Goal: Task Accomplishment & Management: Manage account settings

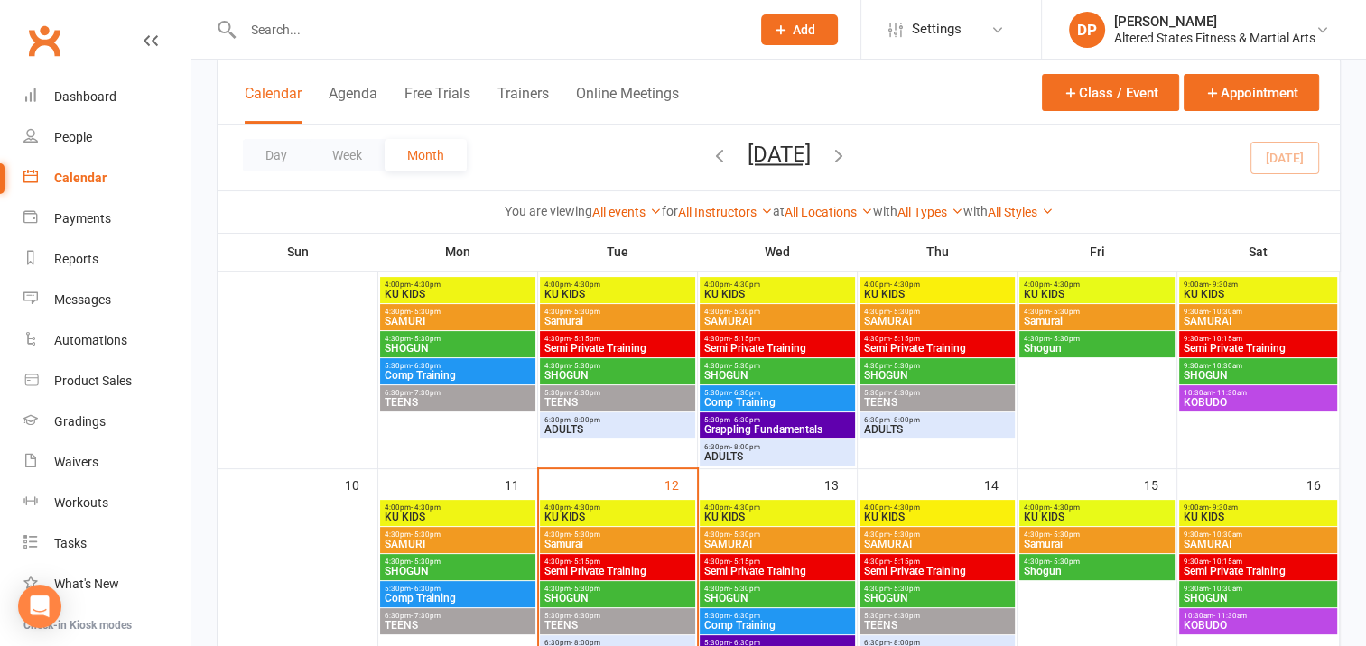
scroll to position [451, 0]
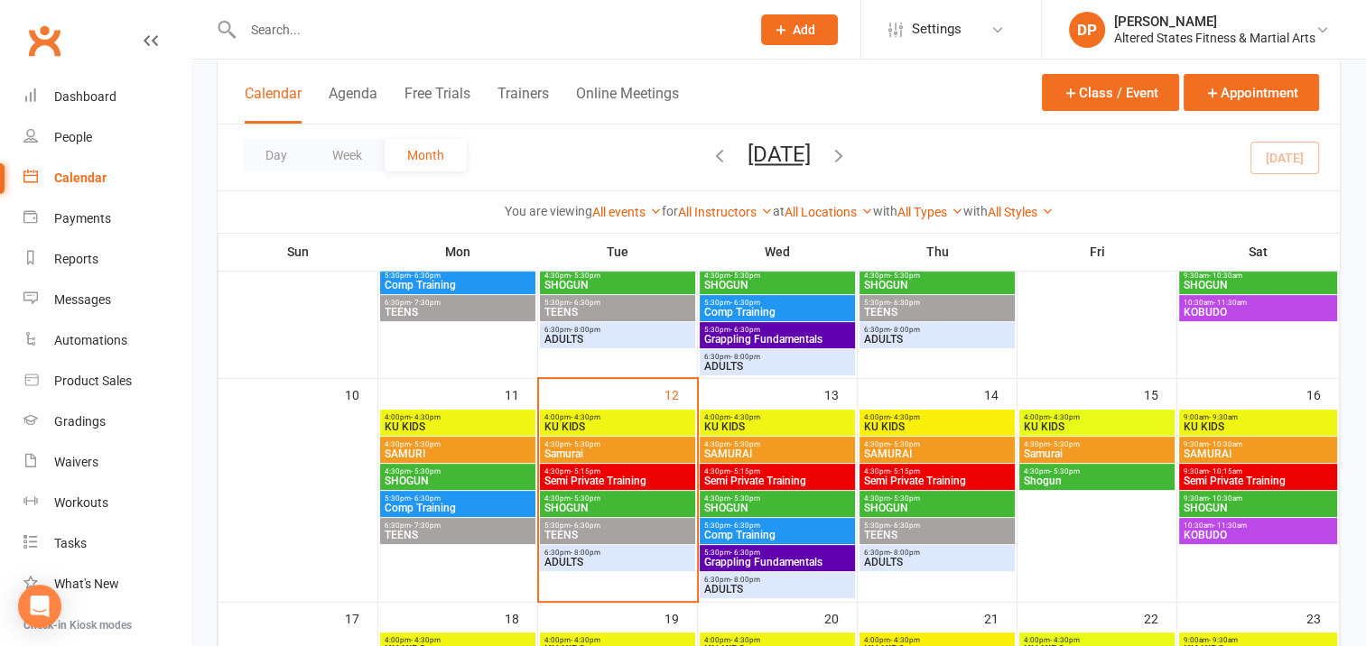
click at [638, 426] on span "KU KIDS" at bounding box center [617, 427] width 148 height 11
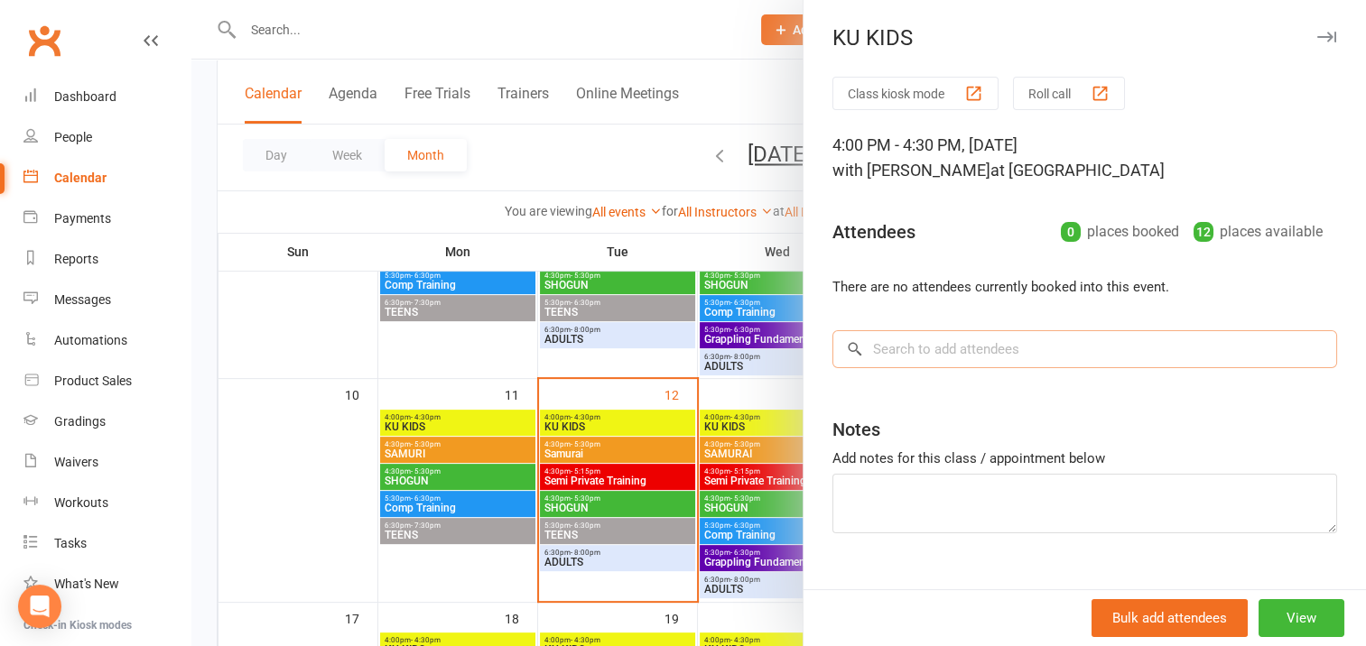
click at [877, 351] on input "search" at bounding box center [1084, 349] width 505 height 38
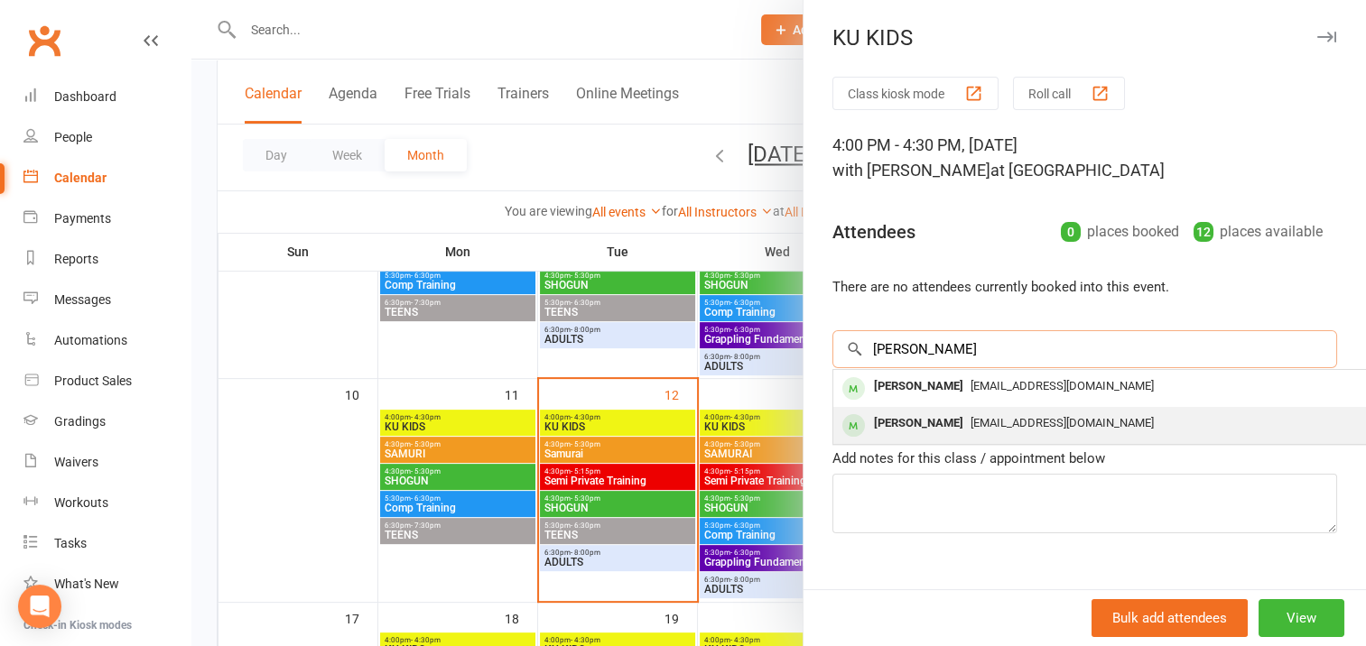
type input "[PERSON_NAME]"
click at [936, 421] on div "[PERSON_NAME]" at bounding box center [919, 424] width 104 height 26
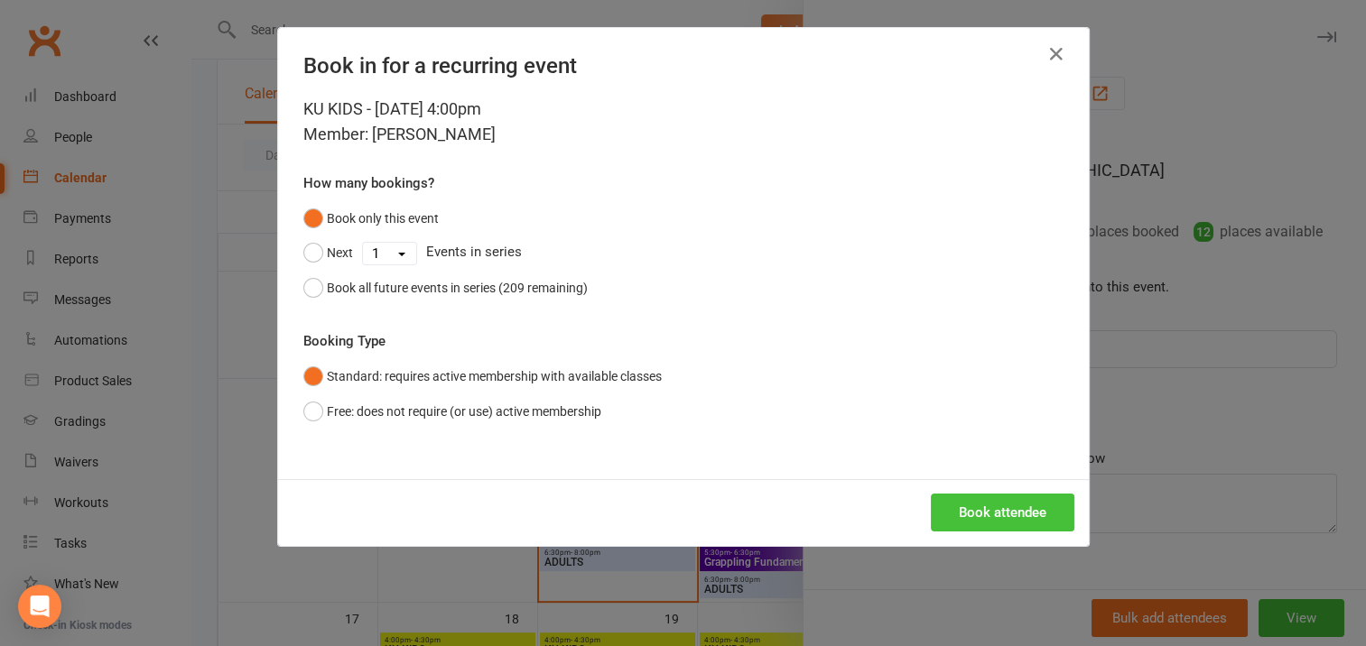
click at [979, 509] on button "Book attendee" at bounding box center [1003, 513] width 144 height 38
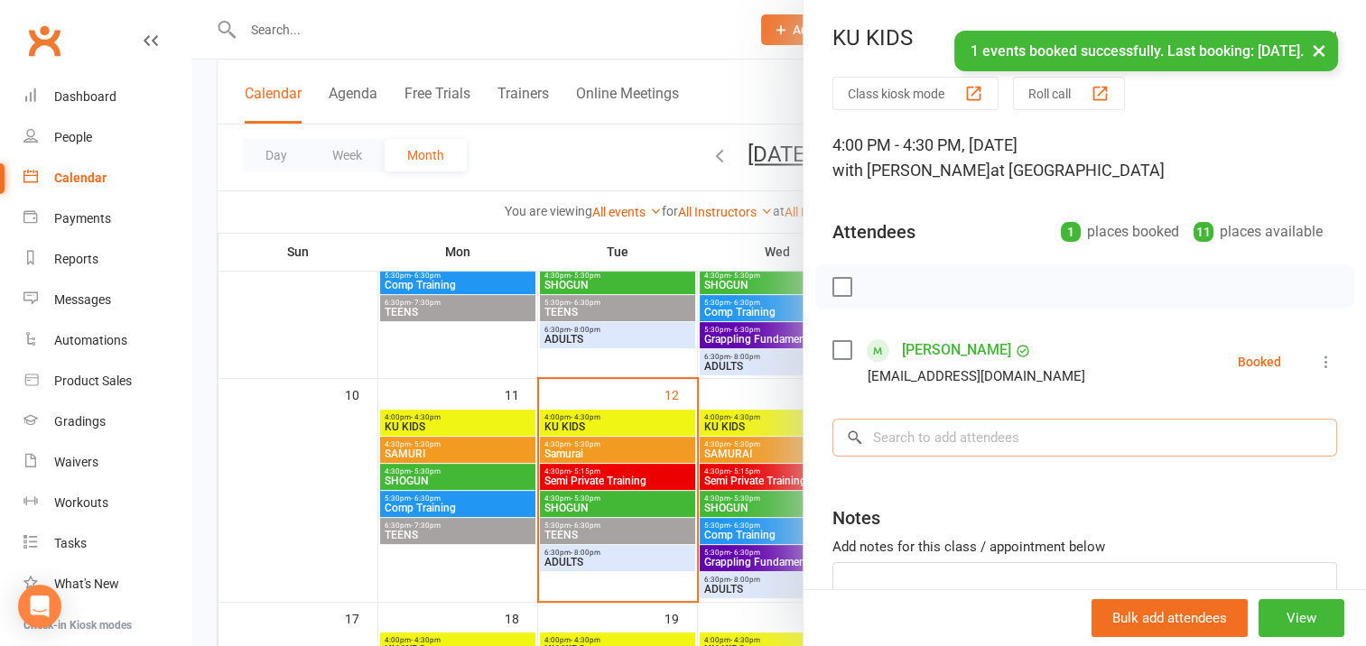
click at [877, 432] on input "search" at bounding box center [1084, 438] width 505 height 38
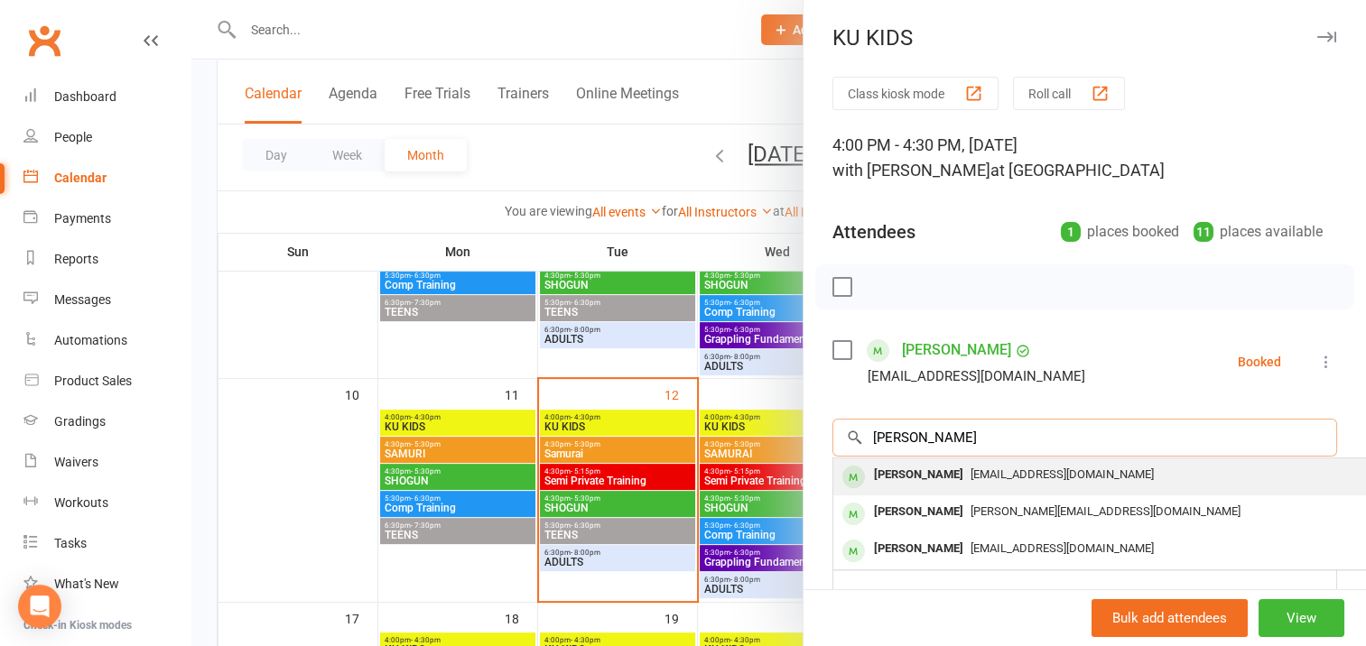
type input "[PERSON_NAME]"
click at [925, 473] on div "[PERSON_NAME]" at bounding box center [919, 475] width 104 height 26
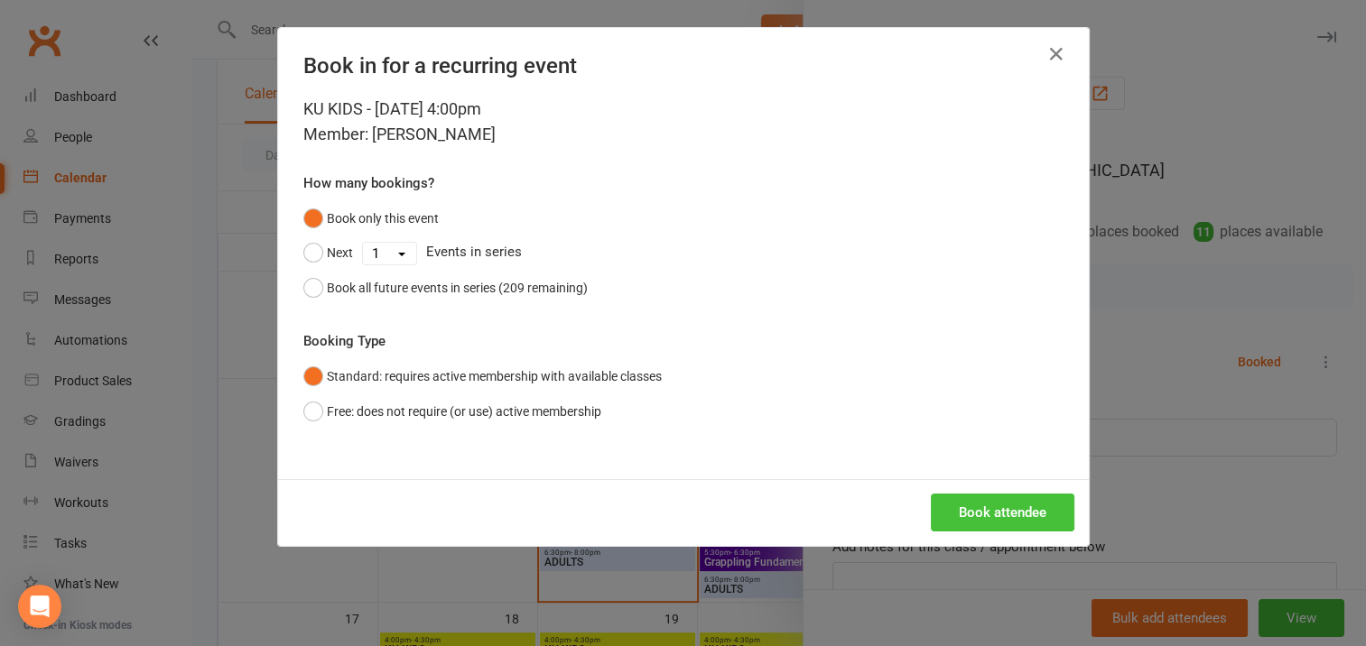
click at [979, 502] on button "Book attendee" at bounding box center [1003, 513] width 144 height 38
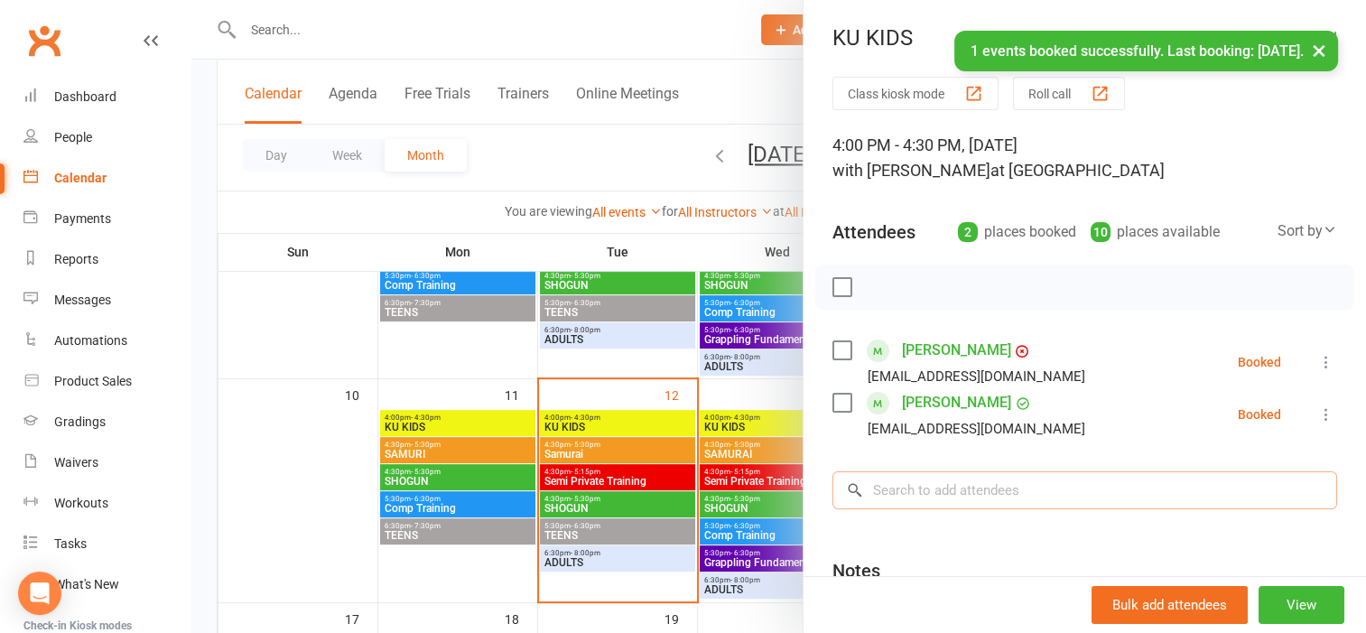
click at [888, 484] on input "search" at bounding box center [1084, 490] width 505 height 38
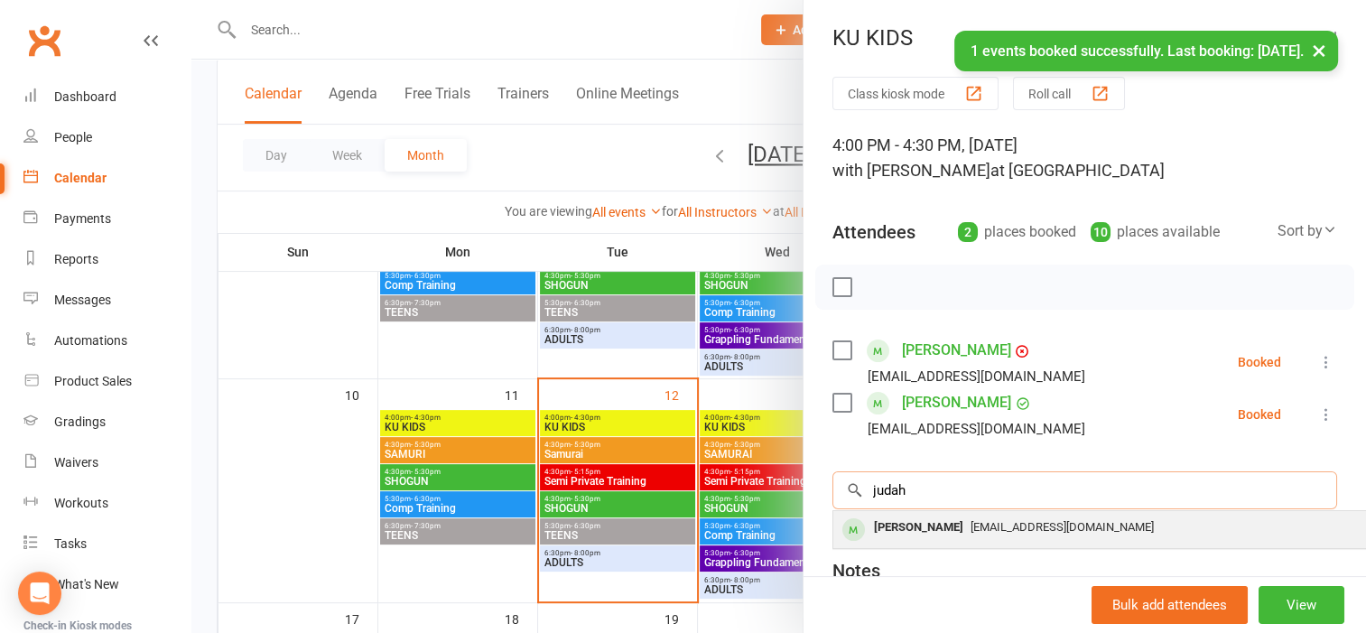
type input "judah"
click at [913, 530] on div "[PERSON_NAME]" at bounding box center [919, 528] width 104 height 26
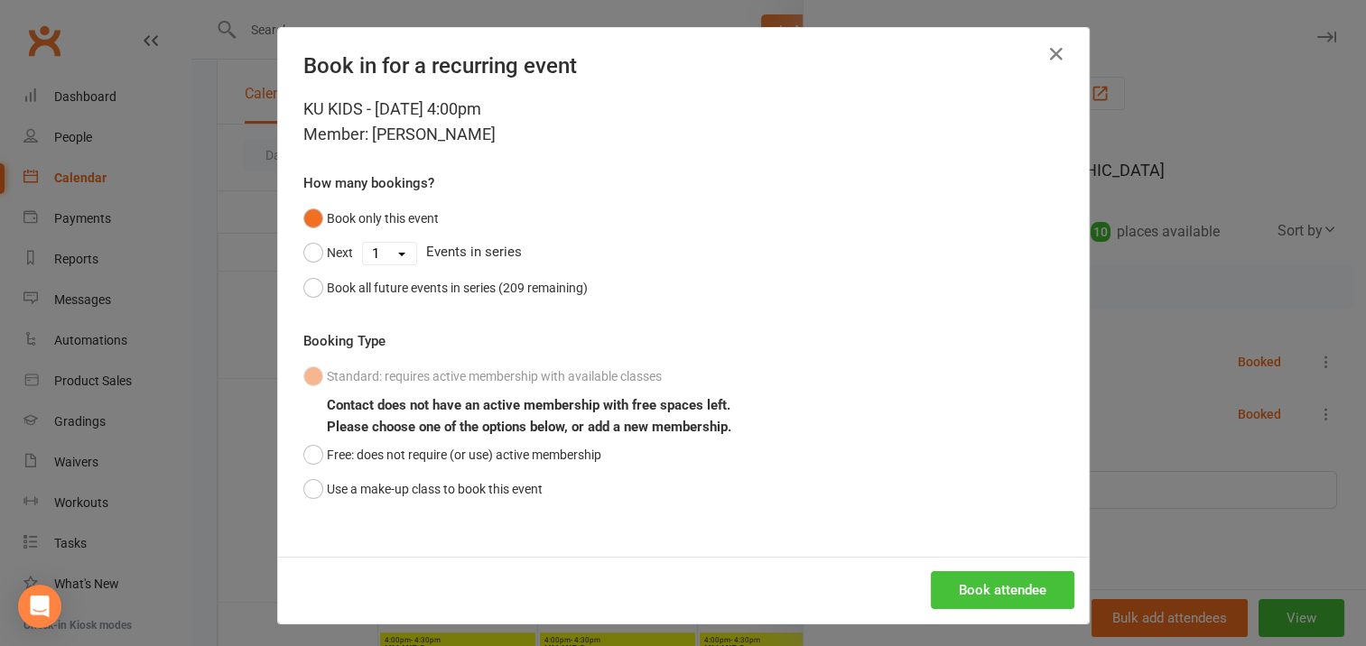
click at [971, 589] on button "Book attendee" at bounding box center [1003, 590] width 144 height 38
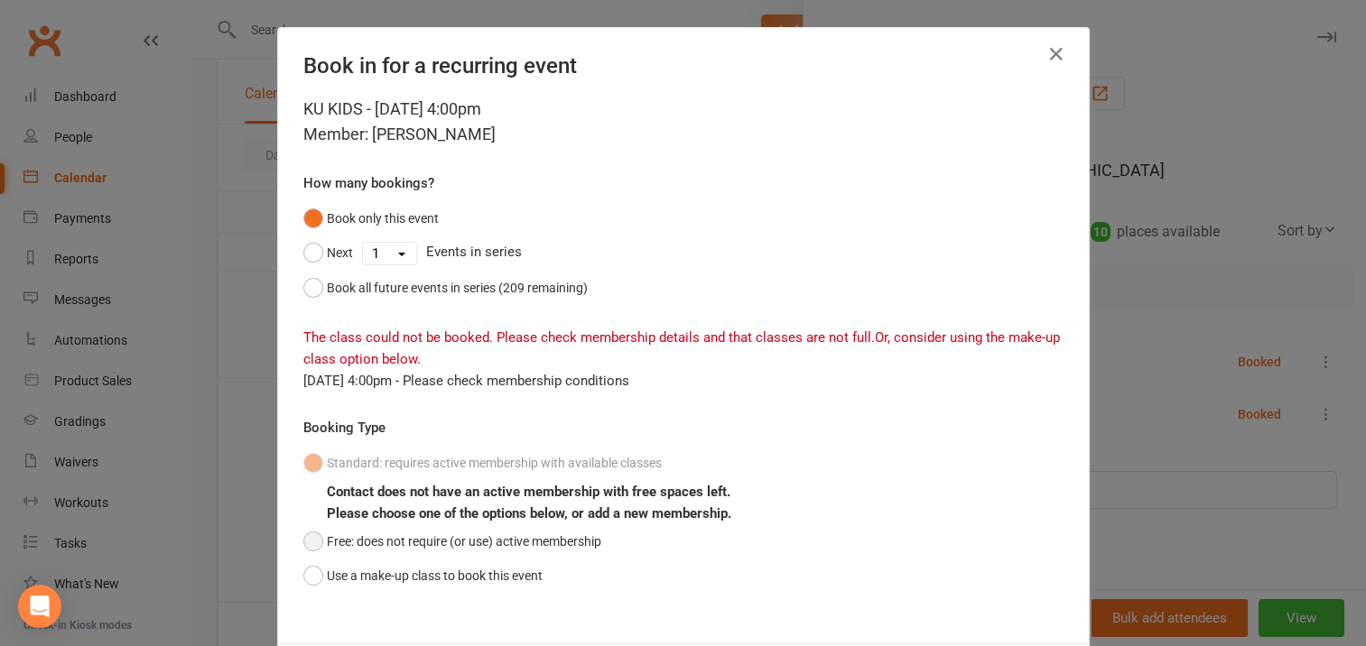
click at [310, 540] on button "Free: does not require (or use) active membership" at bounding box center [452, 542] width 298 height 34
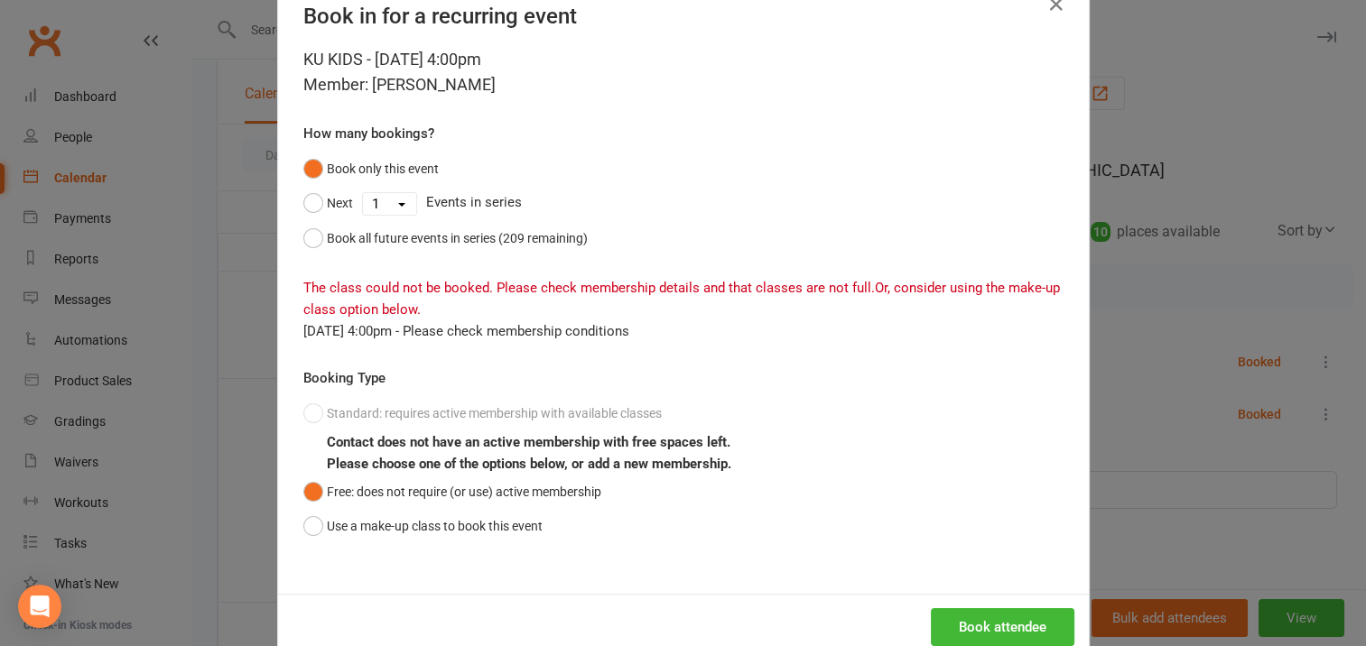
scroll to position [91, 0]
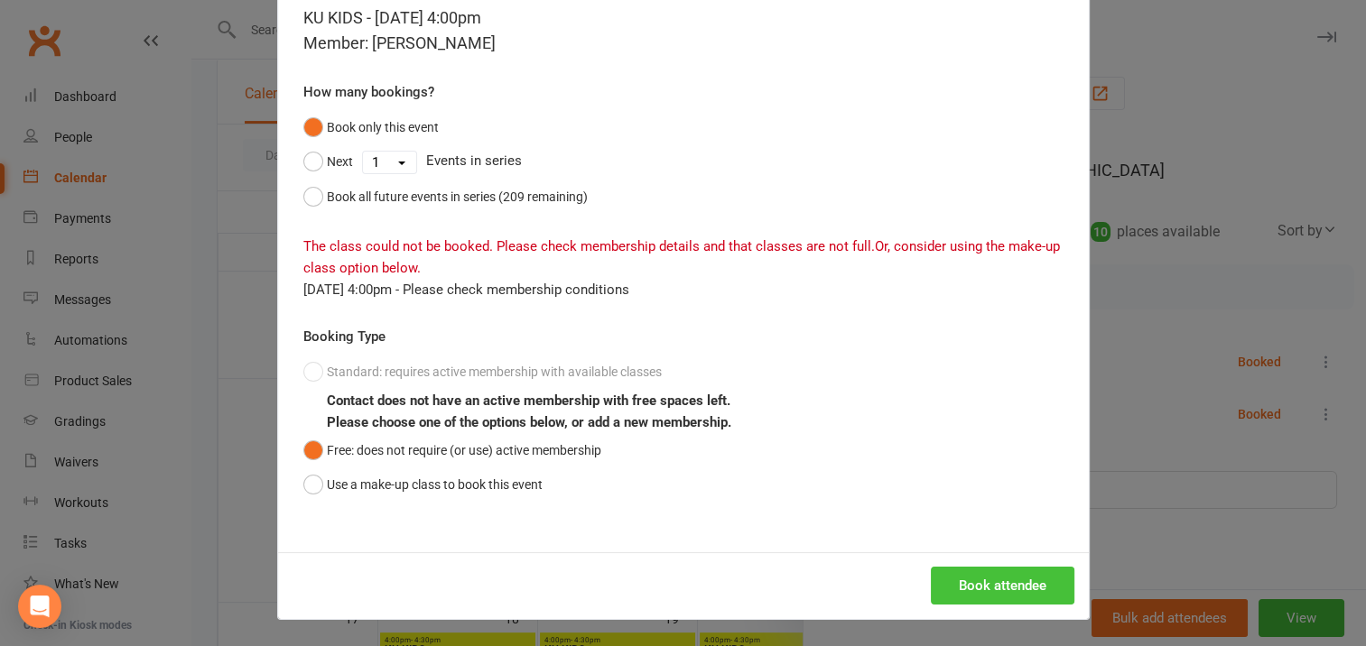
click at [979, 581] on button "Book attendee" at bounding box center [1003, 586] width 144 height 38
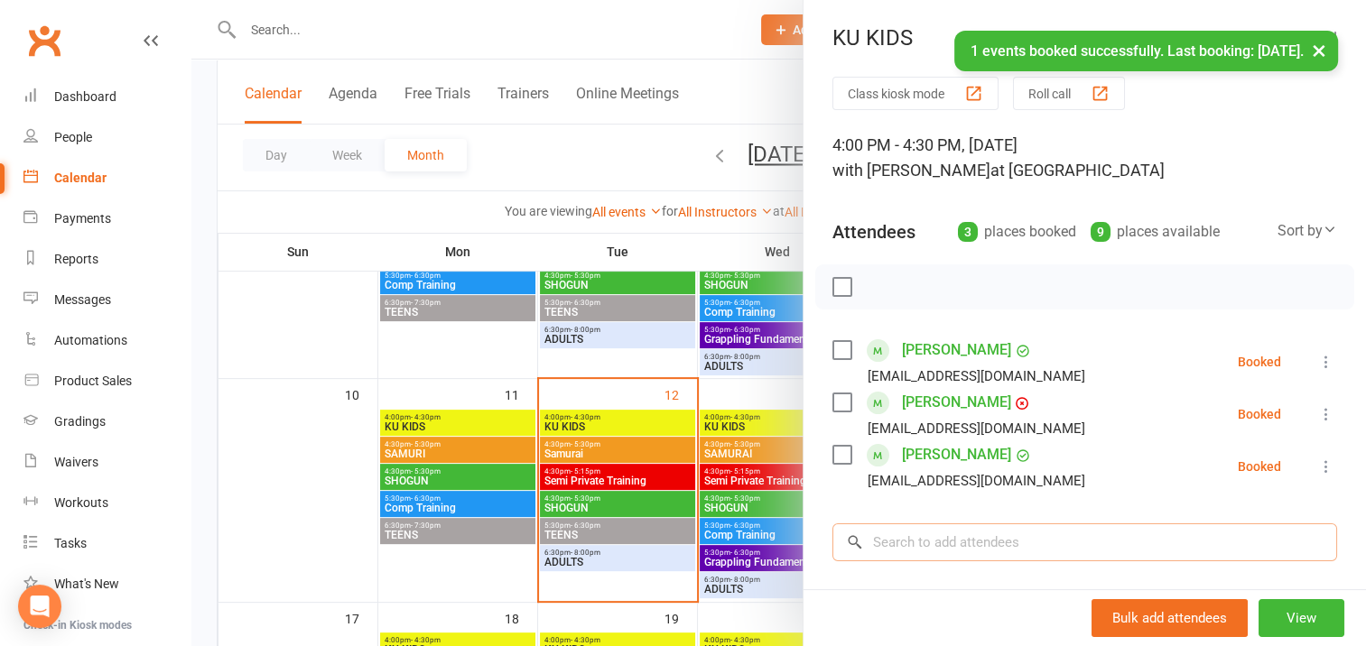
click at [886, 543] on input "search" at bounding box center [1084, 543] width 505 height 38
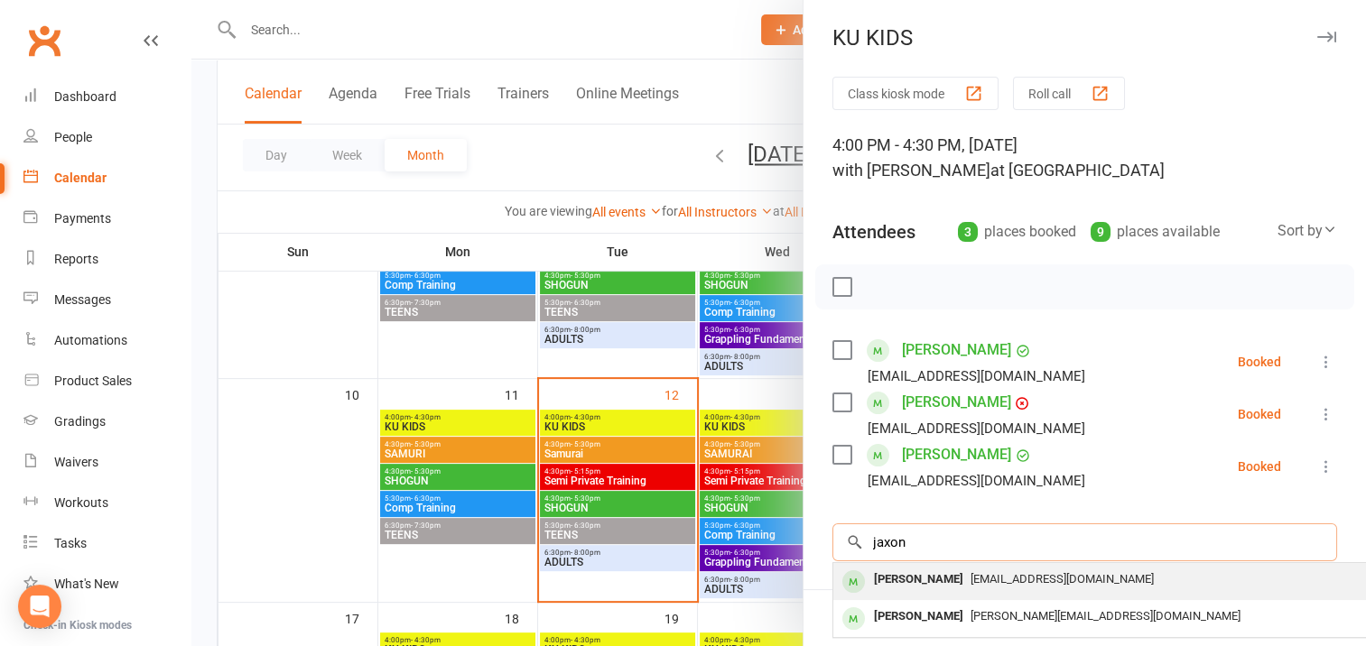
type input "jaxon"
click at [935, 580] on div "[PERSON_NAME]" at bounding box center [919, 580] width 104 height 26
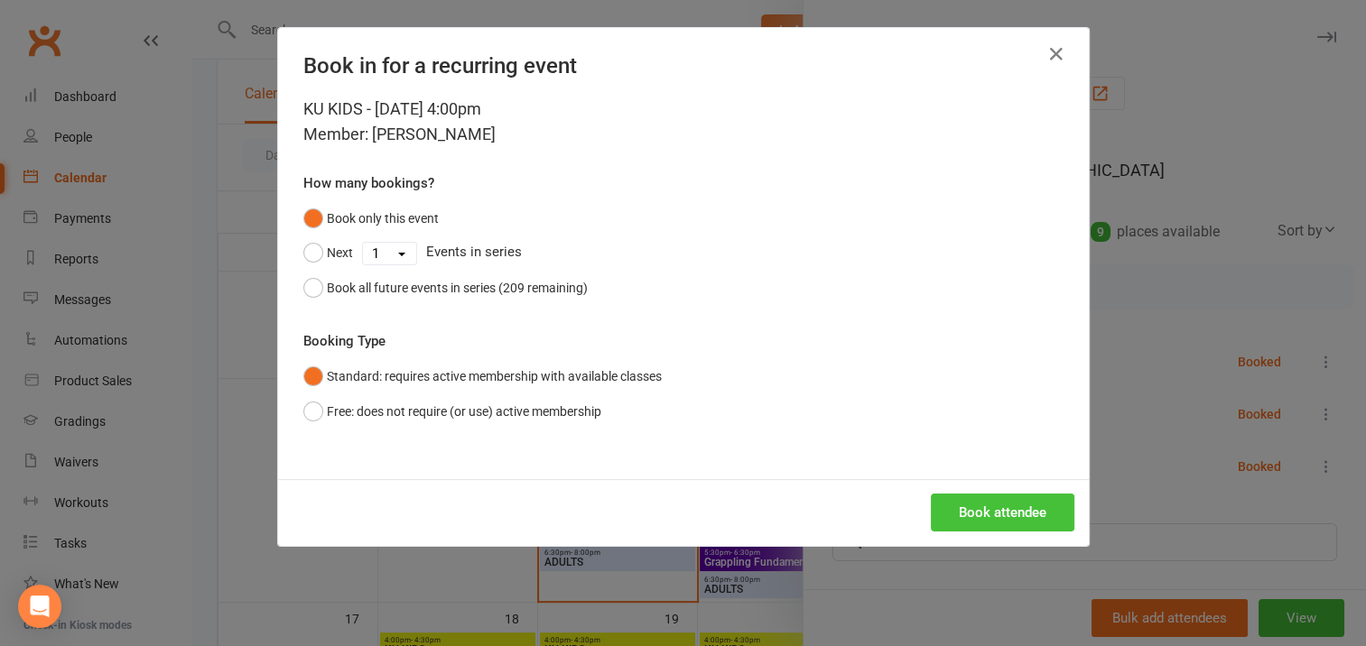
click at [983, 515] on button "Book attendee" at bounding box center [1003, 513] width 144 height 38
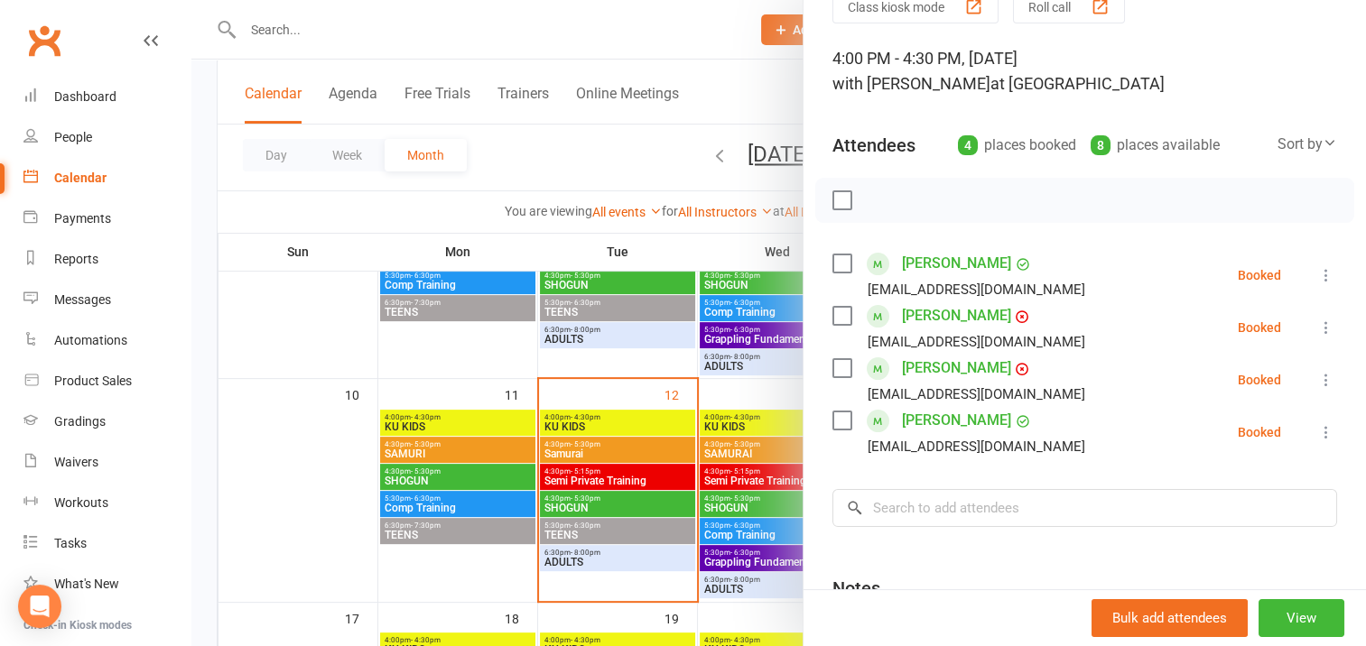
scroll to position [181, 0]
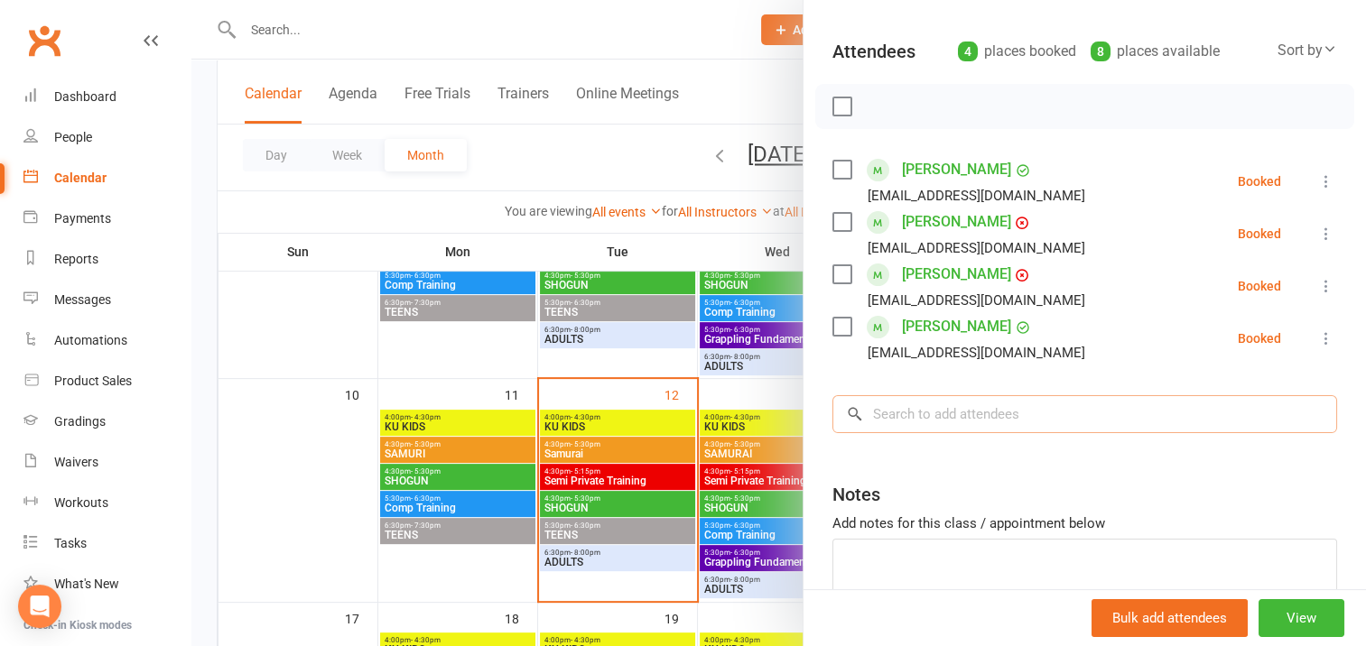
click at [905, 415] on input "search" at bounding box center [1084, 414] width 505 height 38
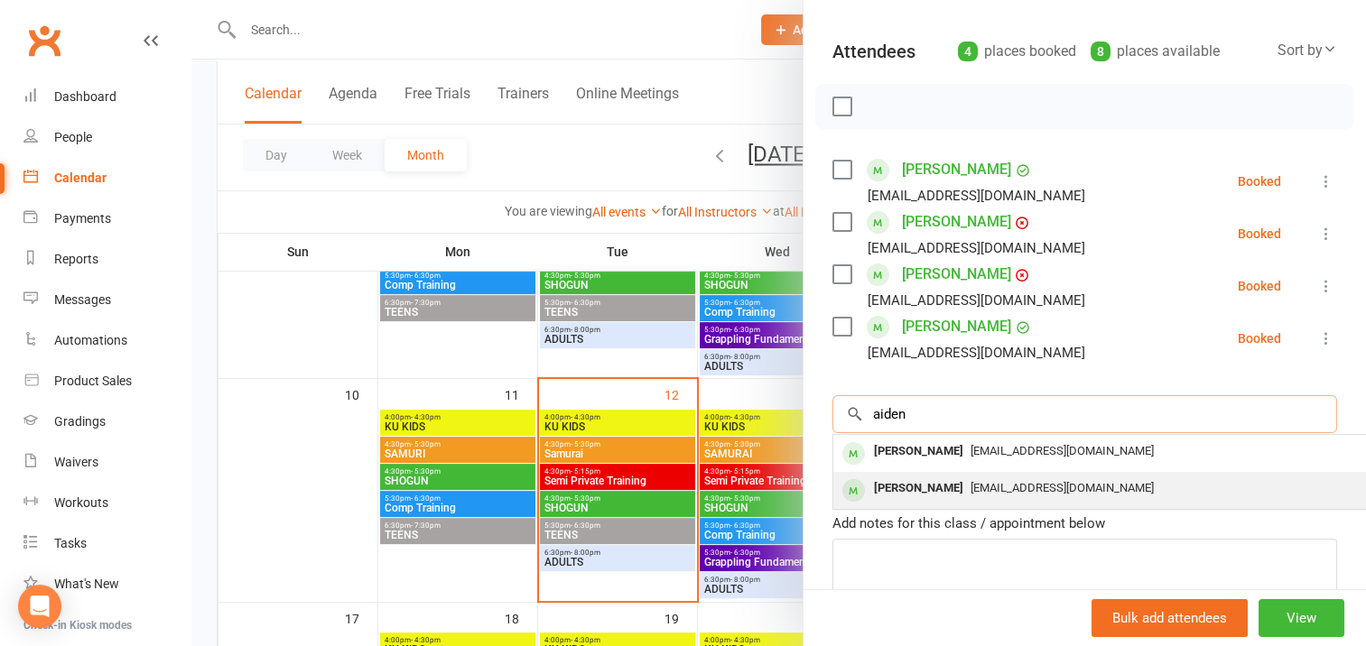
type input "aiden"
click at [921, 490] on div "[PERSON_NAME]" at bounding box center [919, 489] width 104 height 26
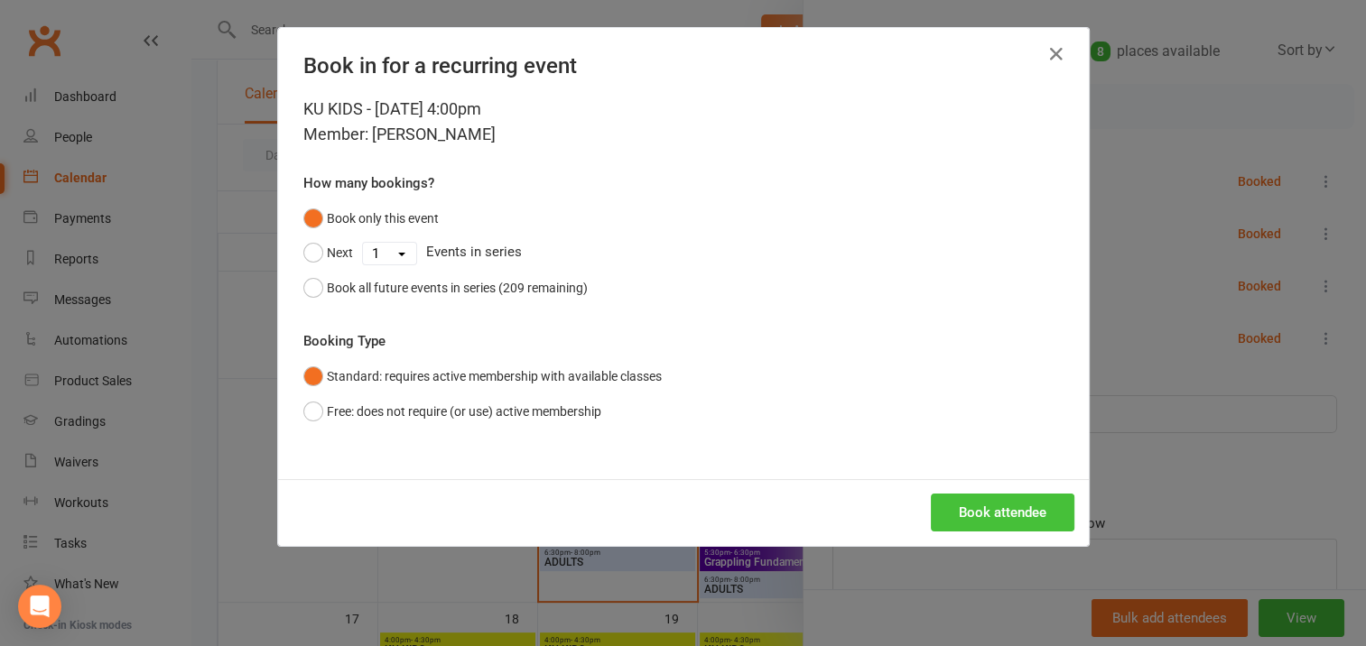
click at [958, 506] on button "Book attendee" at bounding box center [1003, 513] width 144 height 38
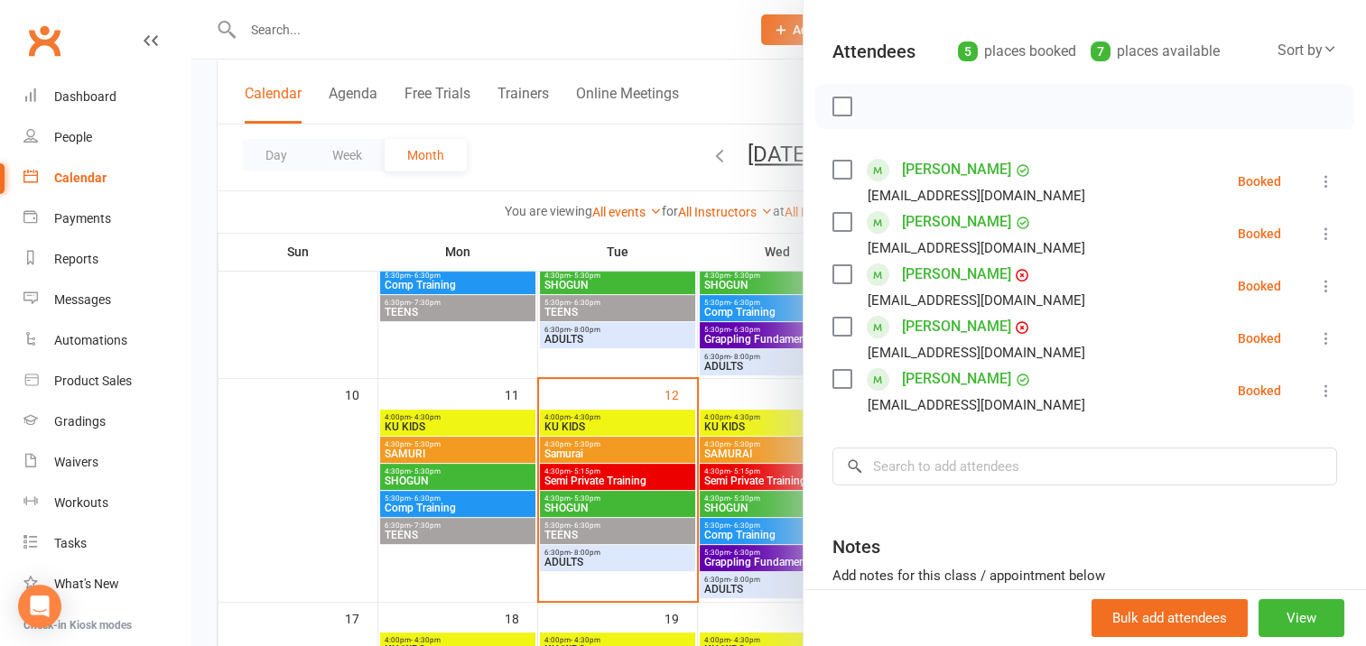
click at [836, 105] on label at bounding box center [841, 106] width 18 height 18
drag, startPoint x: 873, startPoint y: 107, endPoint x: 780, endPoint y: 59, distance: 104.6
click at [880, 107] on icon "button" at bounding box center [881, 108] width 2 height 2
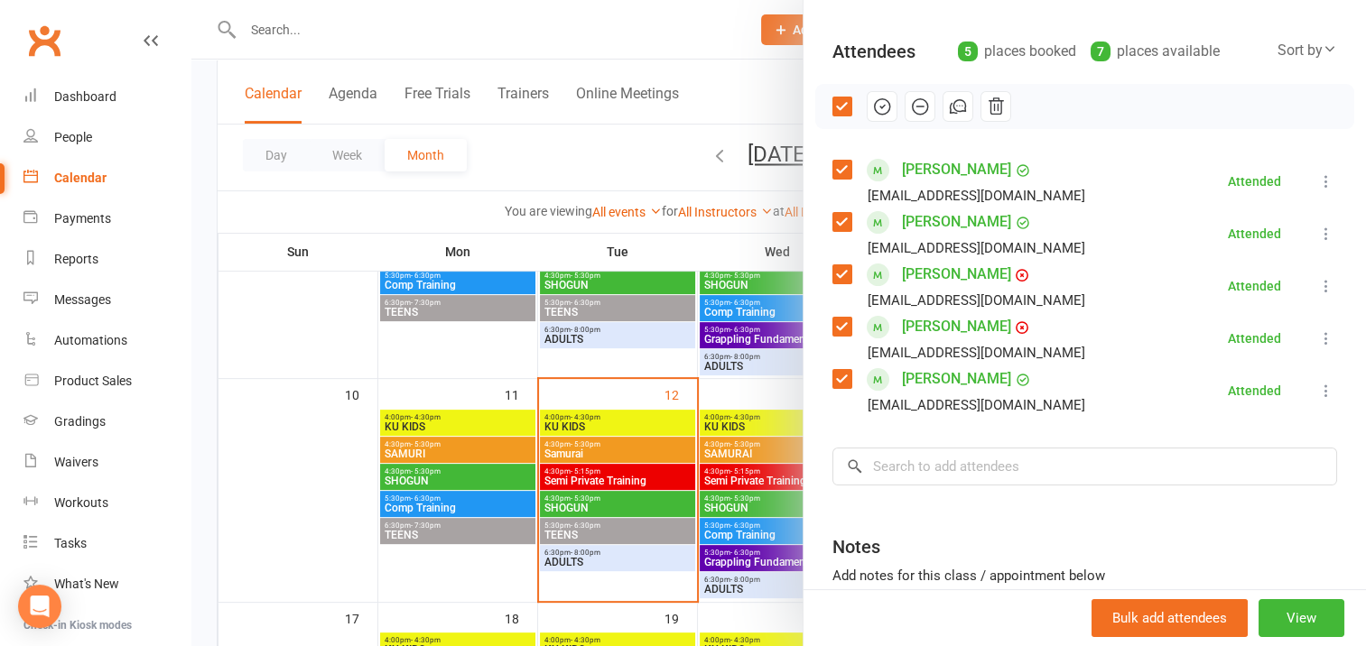
scroll to position [0, 0]
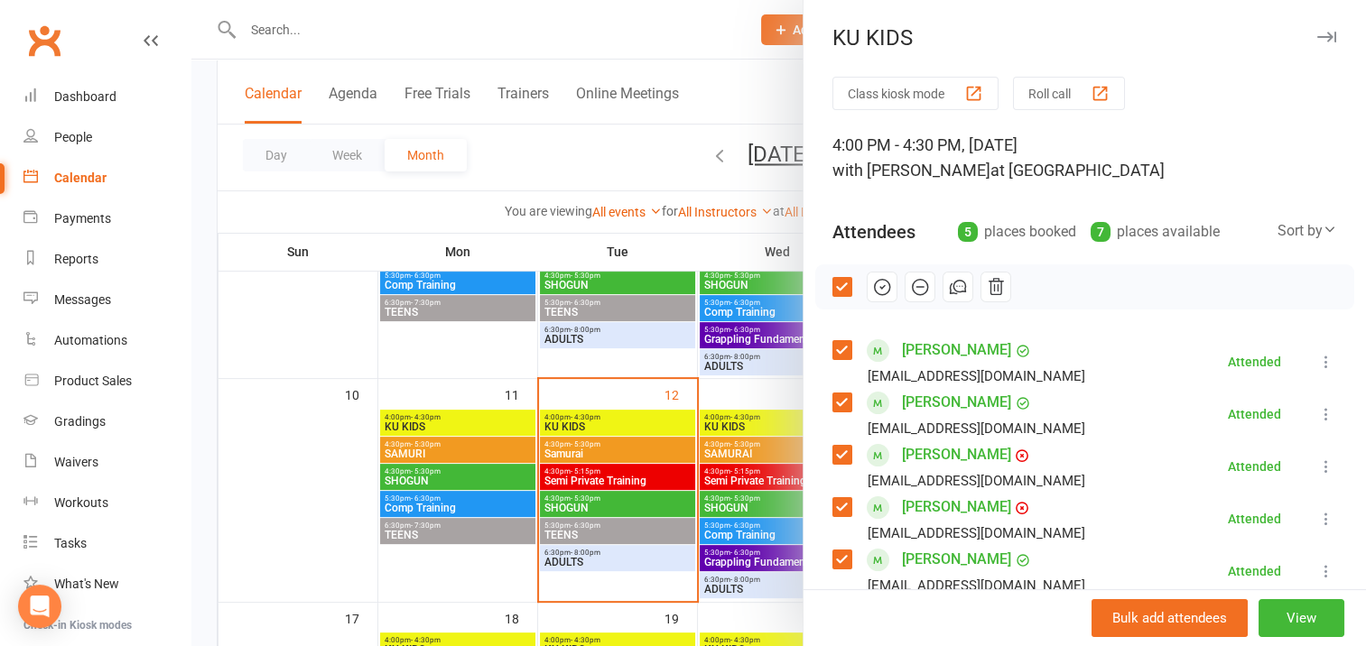
click at [1317, 37] on icon "button" at bounding box center [1326, 37] width 19 height 11
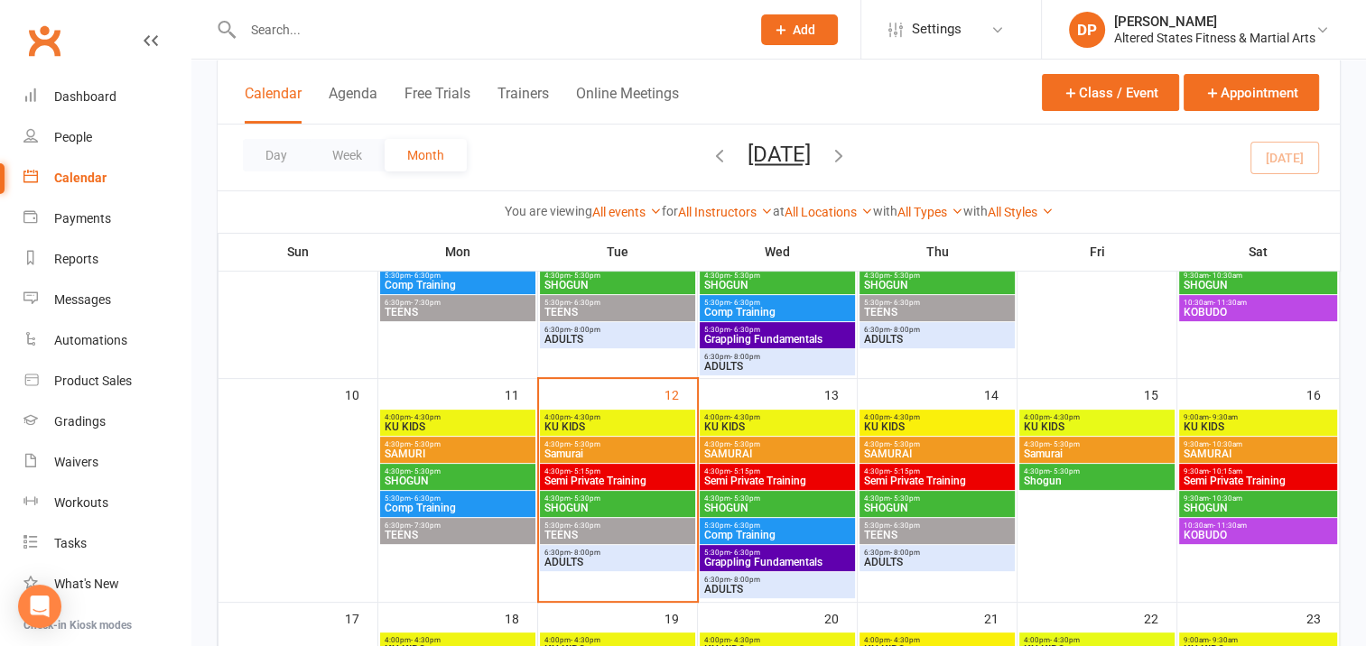
click at [1355, 235] on div "Class kiosk mode Member self check-in Roll call kiosk mode Staff check-in for m…" at bounding box center [778, 453] width 1174 height 1690
click at [607, 449] on span "Samurai" at bounding box center [617, 454] width 148 height 11
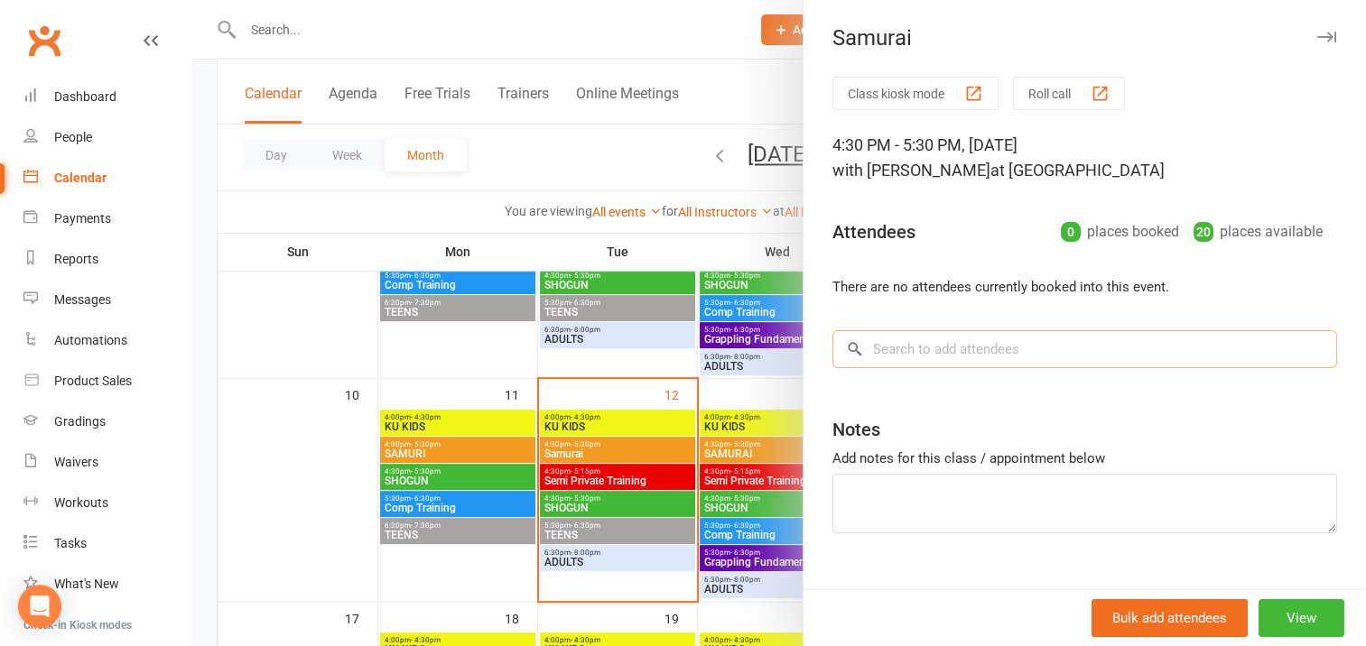
click at [888, 347] on input "search" at bounding box center [1084, 349] width 505 height 38
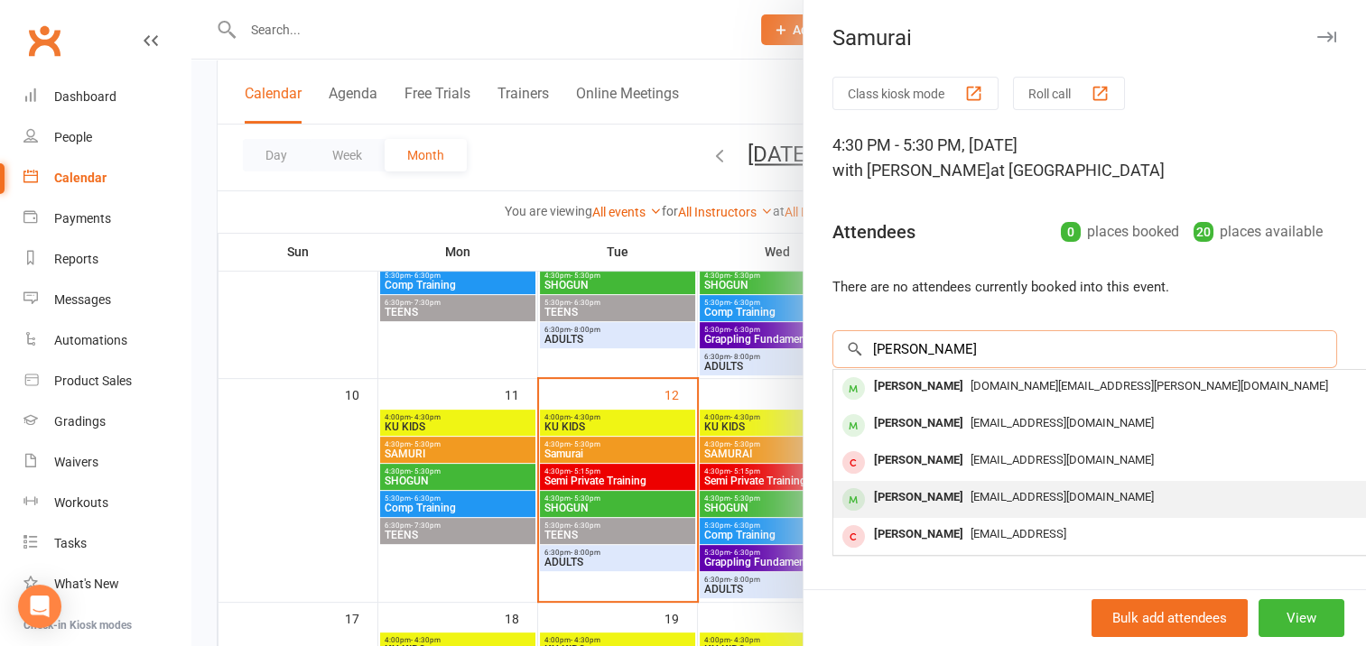
type input "[PERSON_NAME]"
click at [927, 495] on div "[PERSON_NAME]" at bounding box center [919, 498] width 104 height 26
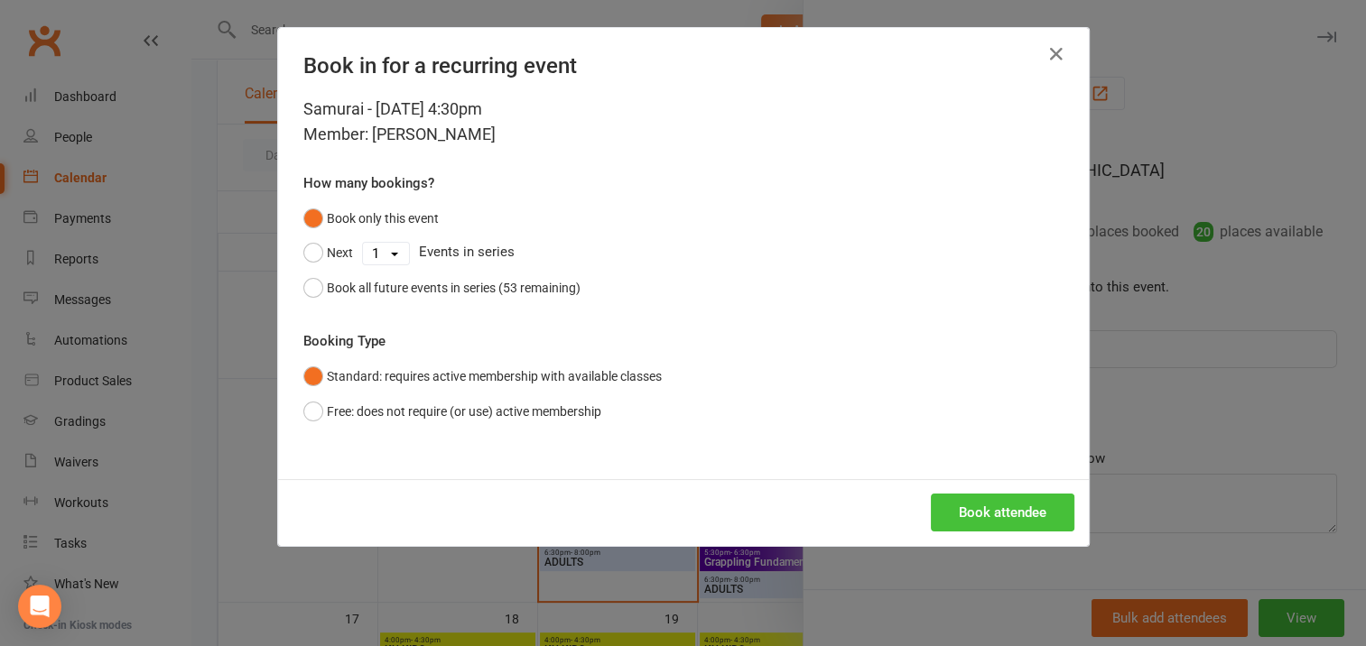
click at [968, 506] on button "Book attendee" at bounding box center [1003, 513] width 144 height 38
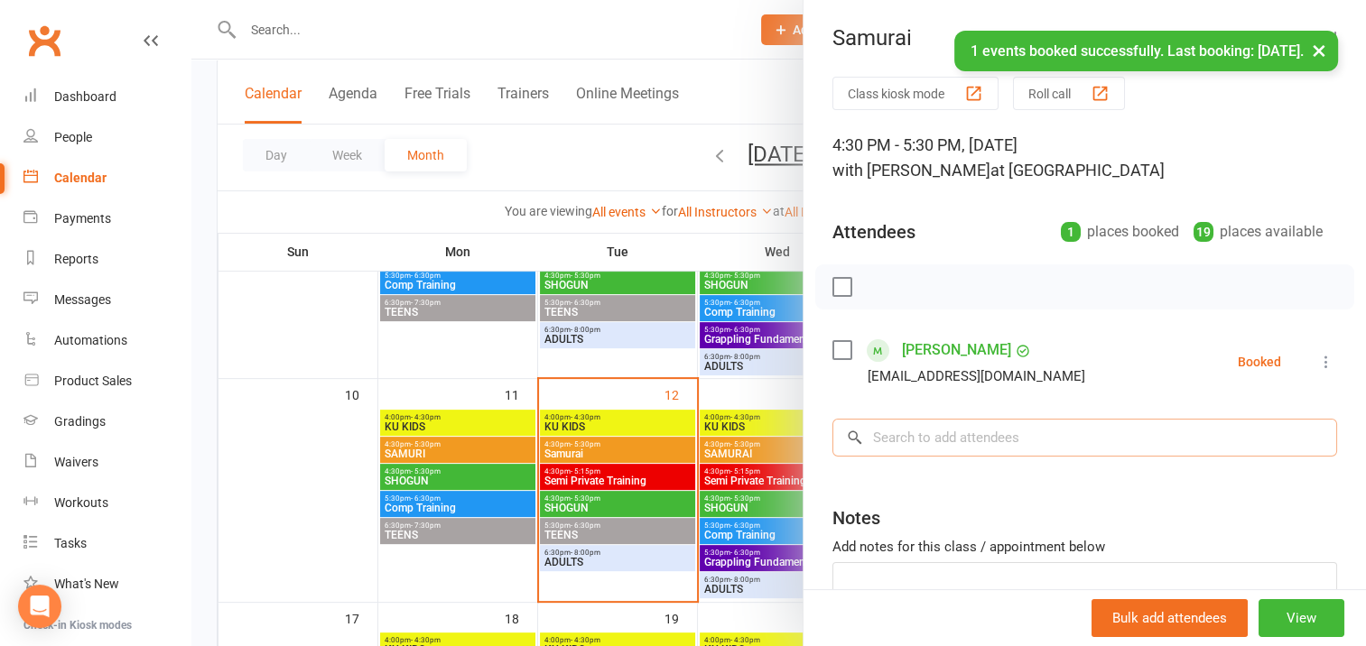
click at [885, 437] on input "search" at bounding box center [1084, 438] width 505 height 38
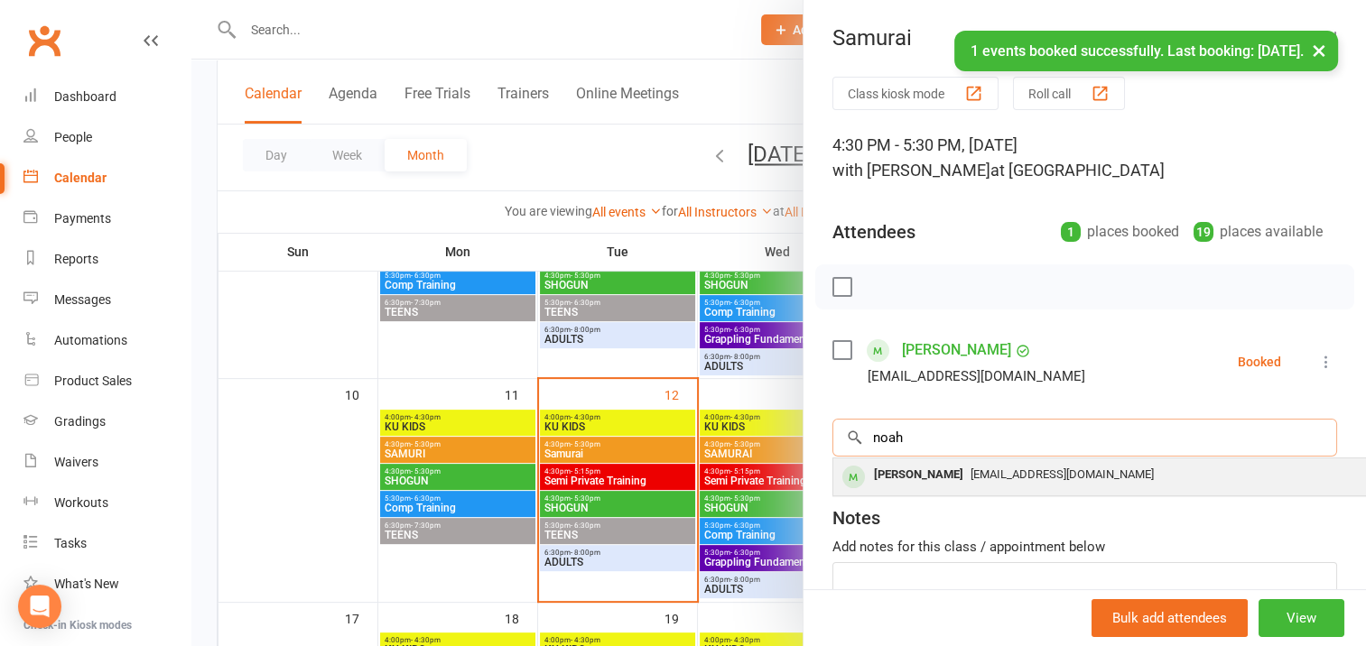
type input "noah"
click at [903, 473] on div "[PERSON_NAME]" at bounding box center [919, 475] width 104 height 26
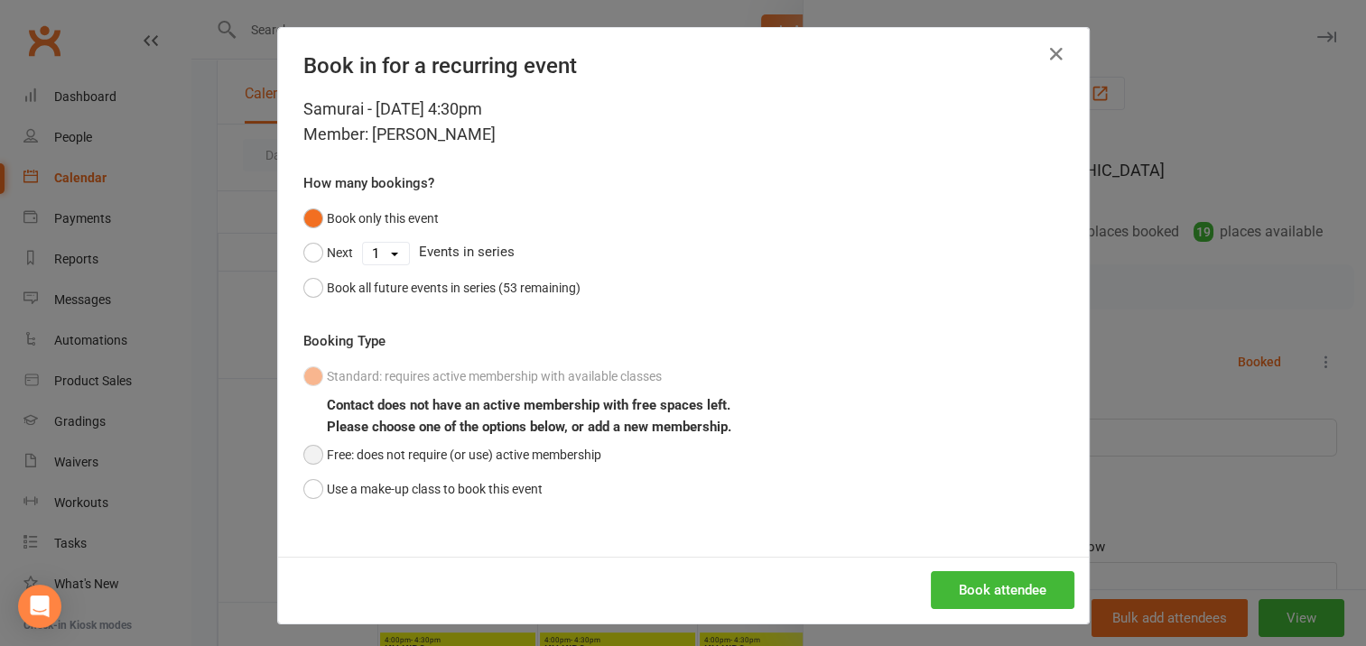
click at [305, 459] on button "Free: does not require (or use) active membership" at bounding box center [452, 455] width 298 height 34
click at [987, 590] on button "Book attendee" at bounding box center [1003, 590] width 144 height 38
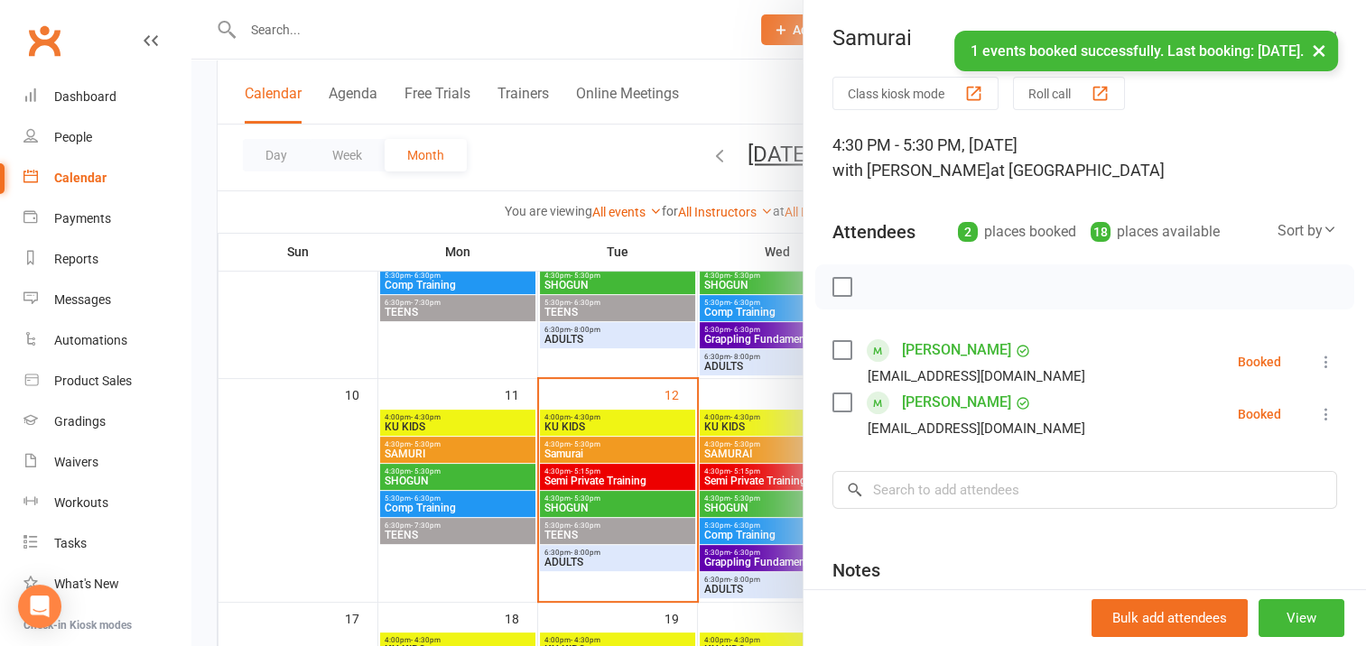
click at [647, 506] on div at bounding box center [778, 323] width 1174 height 646
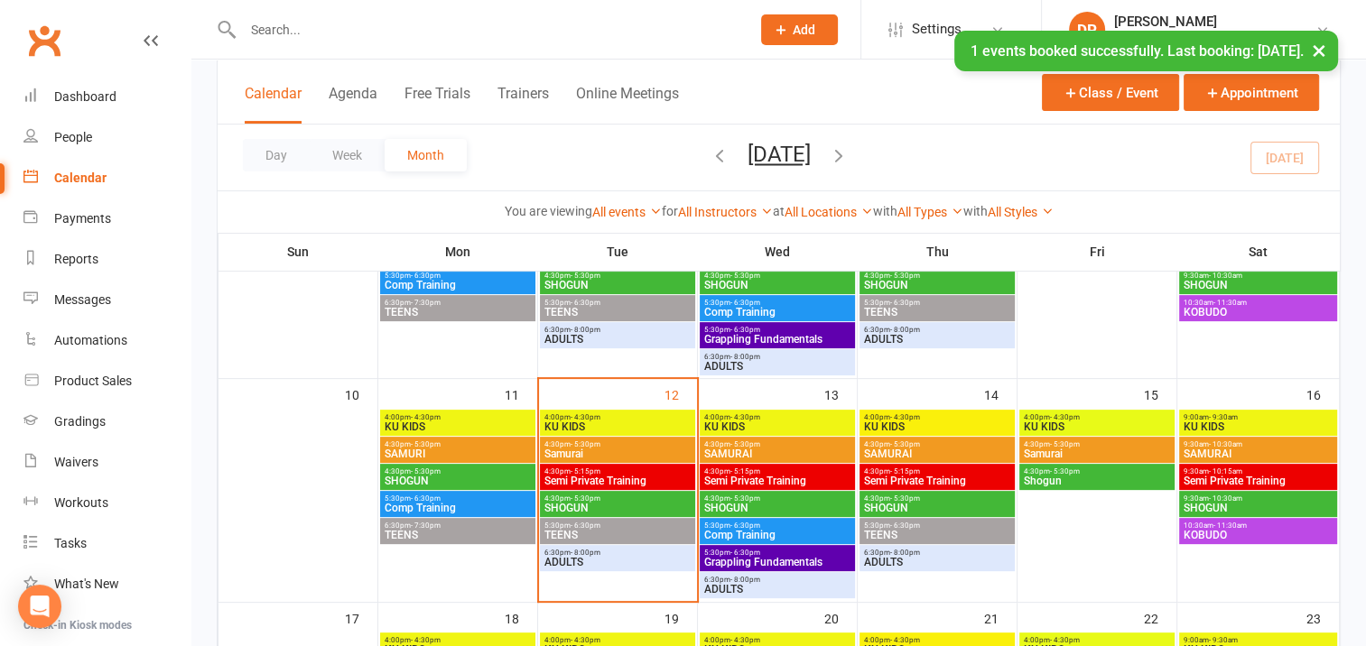
click at [628, 506] on span "SHOGUN" at bounding box center [617, 508] width 148 height 11
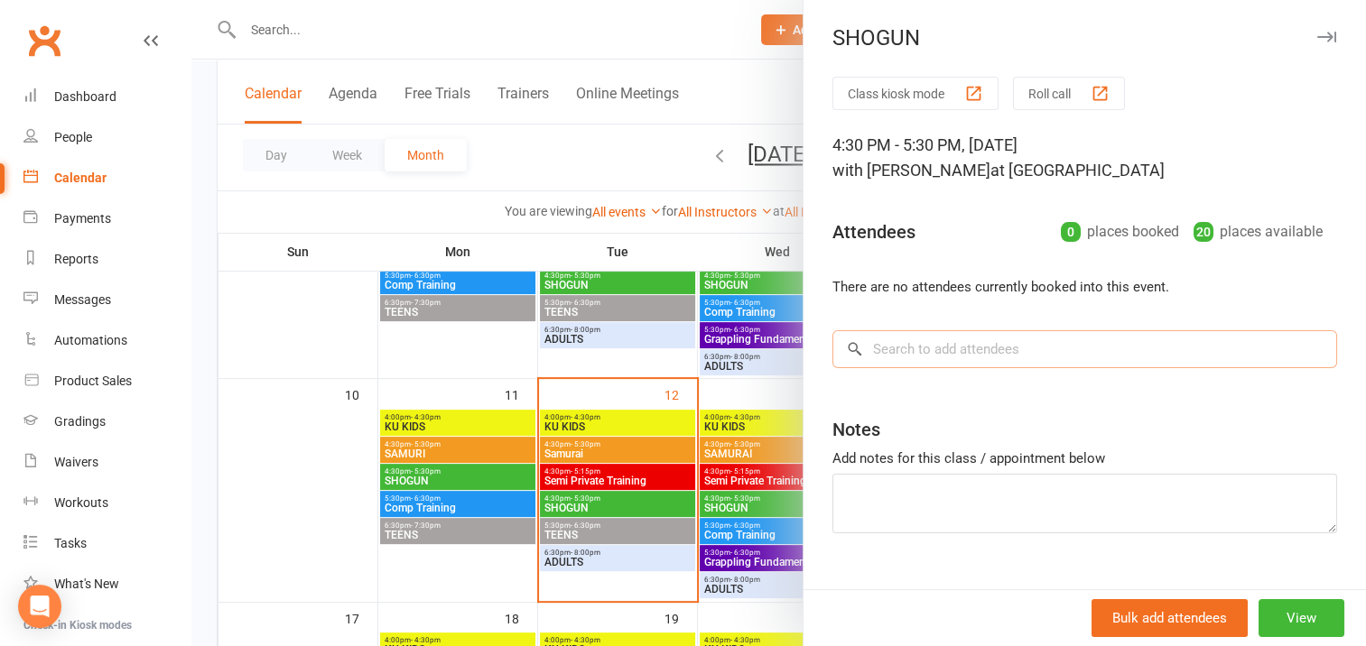
click at [878, 346] on input "search" at bounding box center [1084, 349] width 505 height 38
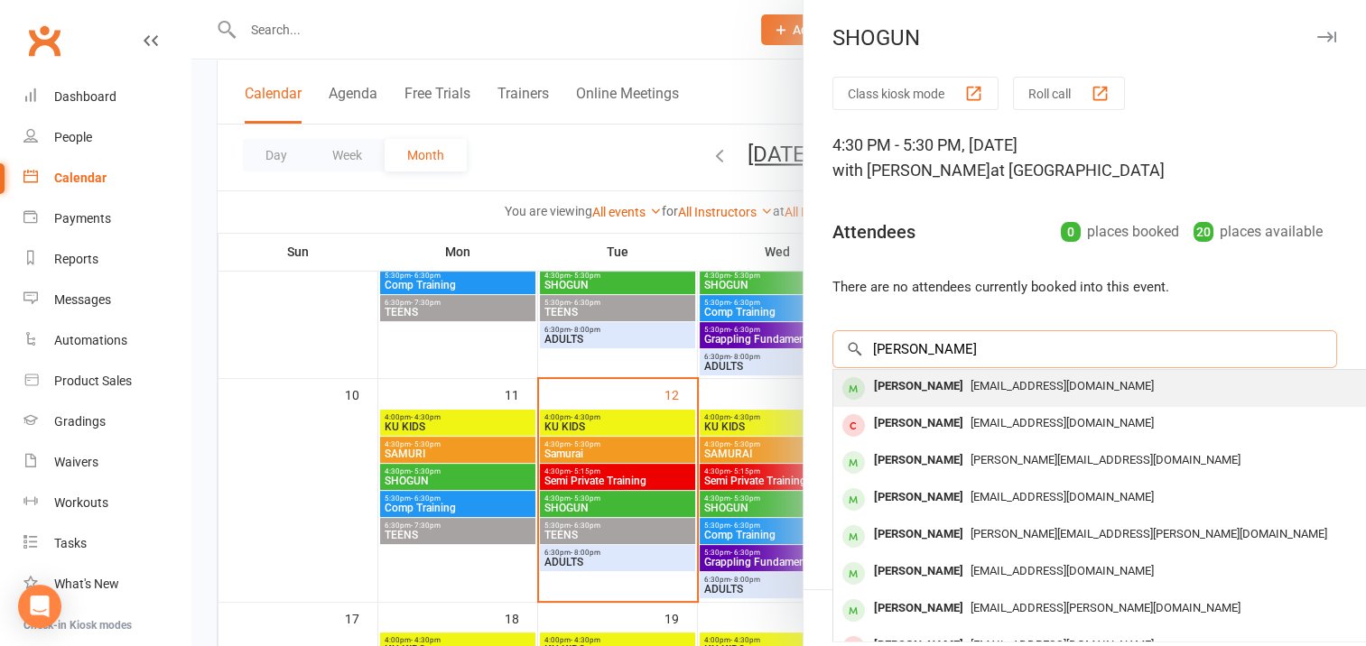
type input "[PERSON_NAME]"
click at [910, 385] on div "[PERSON_NAME]" at bounding box center [919, 387] width 104 height 26
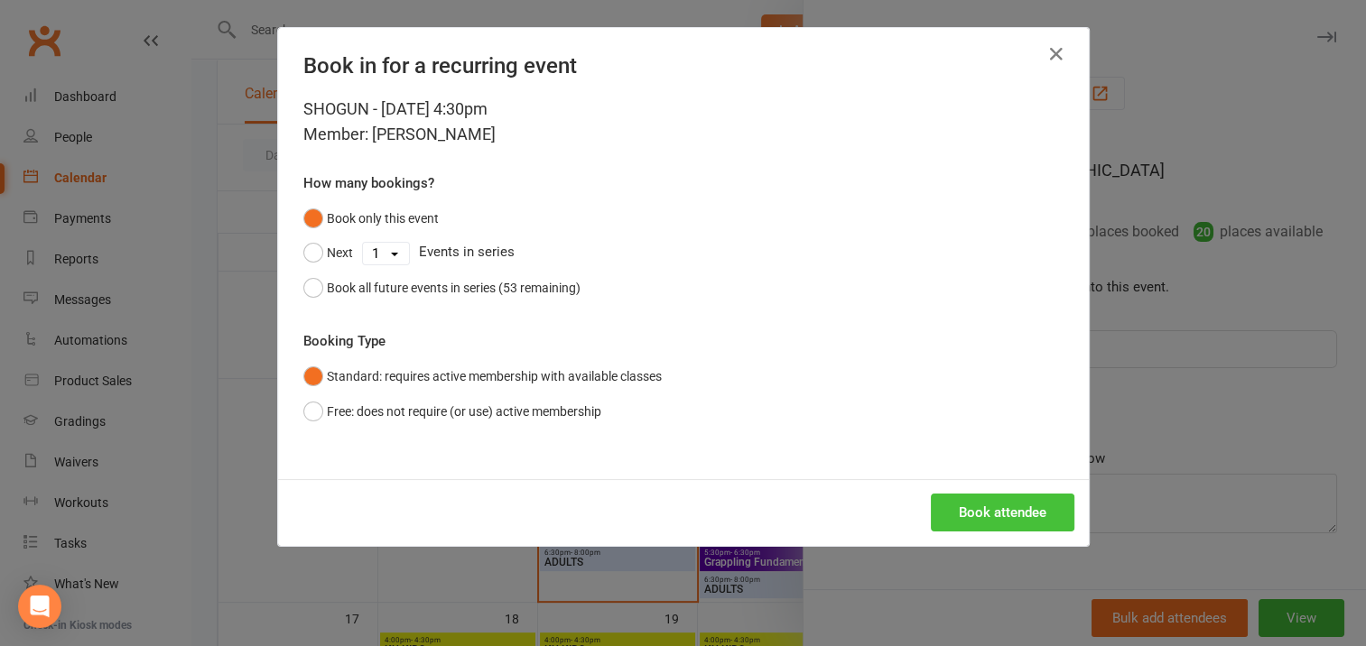
click at [962, 504] on button "Book attendee" at bounding box center [1003, 513] width 144 height 38
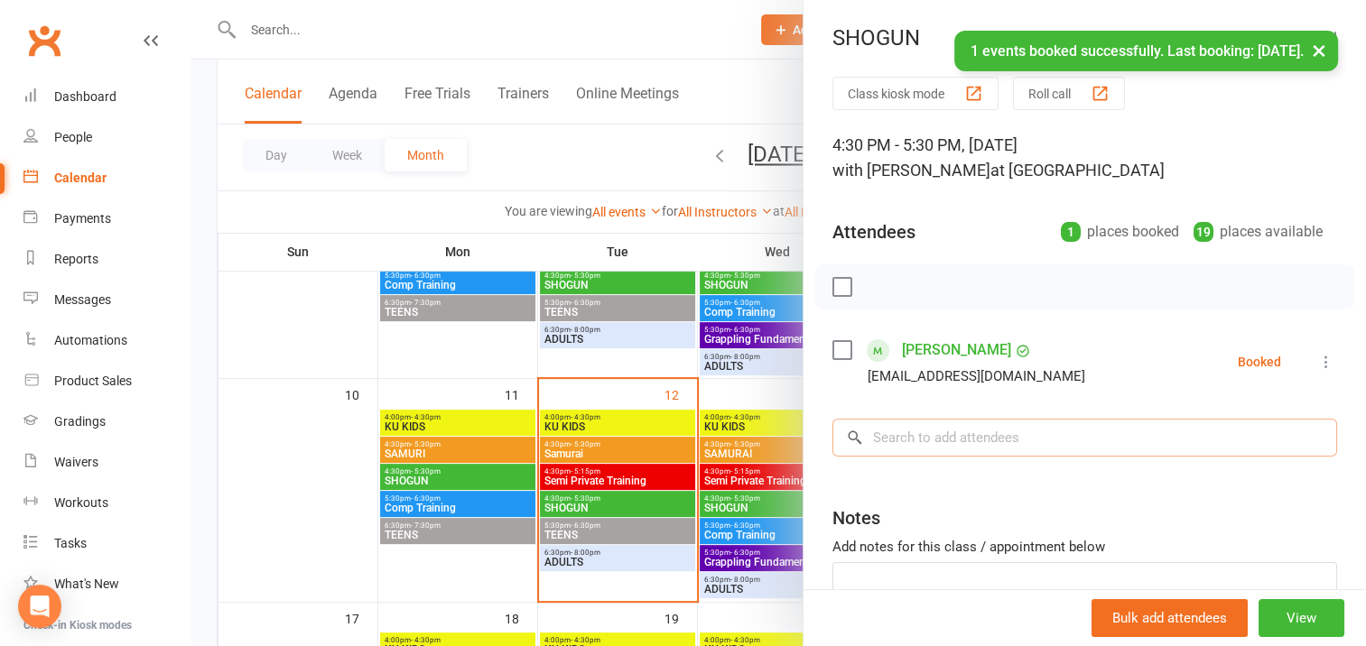
click at [896, 433] on input "search" at bounding box center [1084, 438] width 505 height 38
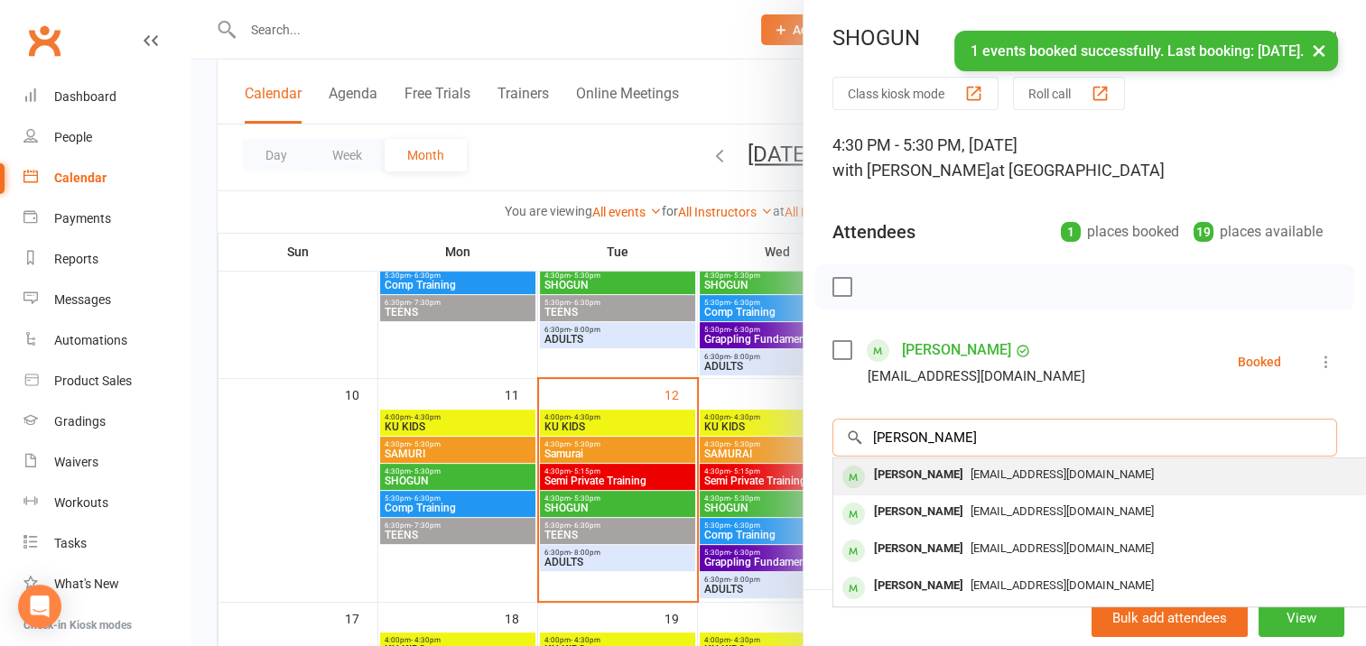
type input "[PERSON_NAME]"
click at [917, 473] on div "[PERSON_NAME]" at bounding box center [919, 475] width 104 height 26
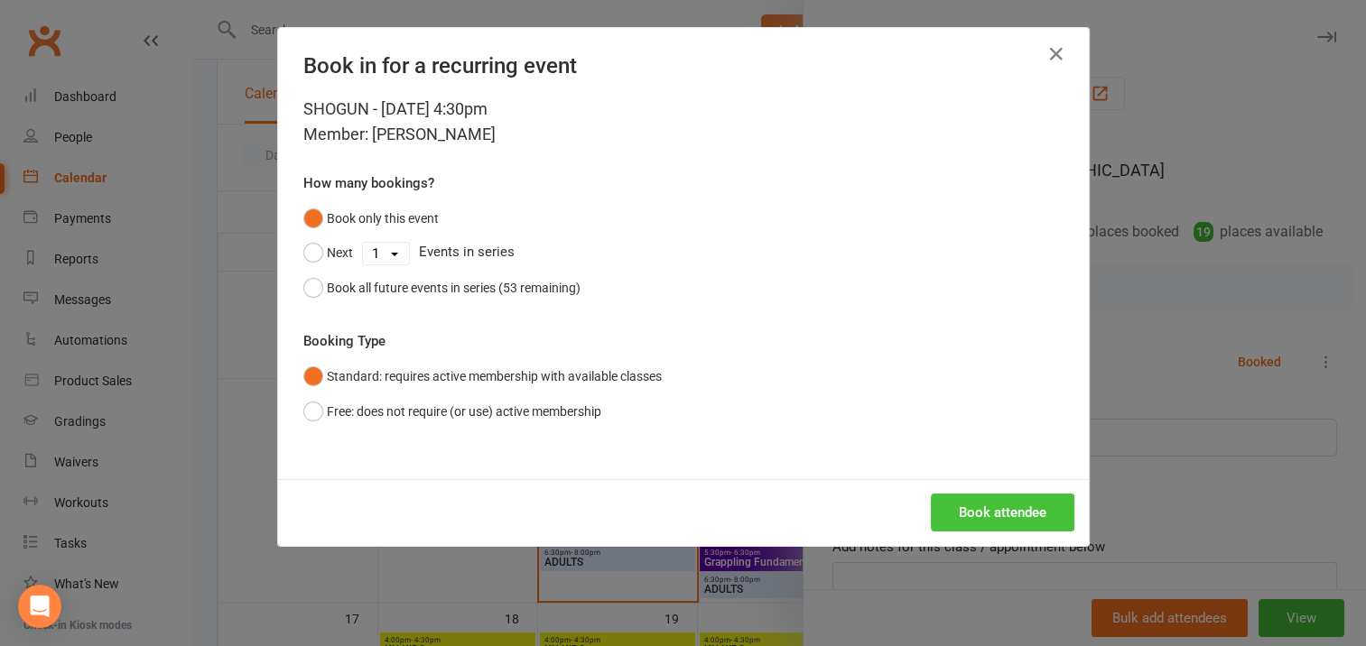
click at [974, 506] on button "Book attendee" at bounding box center [1003, 513] width 144 height 38
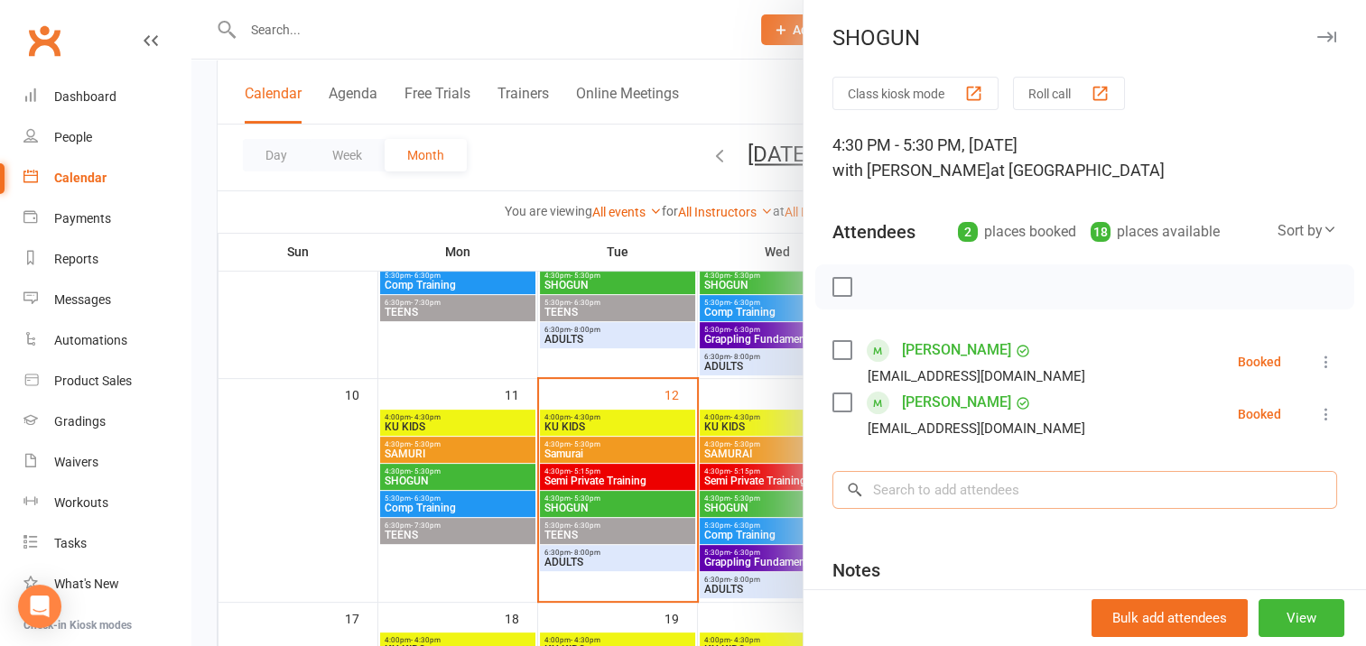
click at [883, 490] on input "search" at bounding box center [1084, 490] width 505 height 38
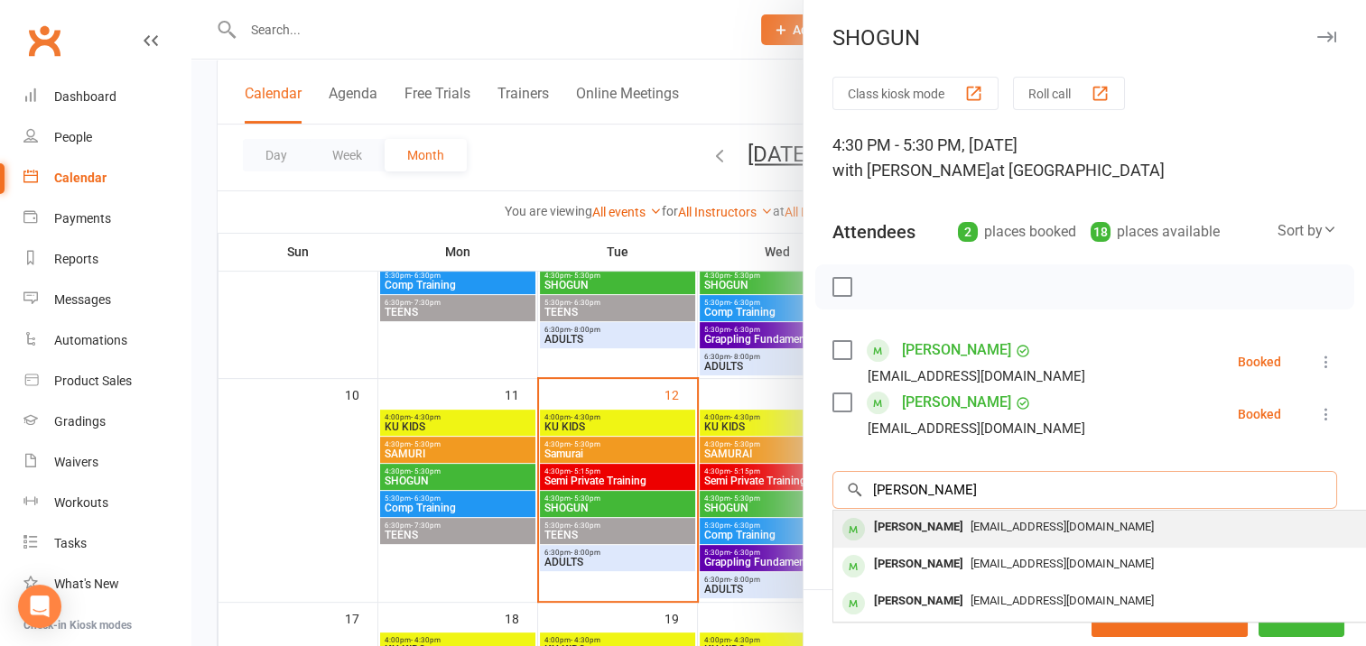
type input "[PERSON_NAME]"
click at [922, 526] on div "[PERSON_NAME]" at bounding box center [919, 528] width 104 height 26
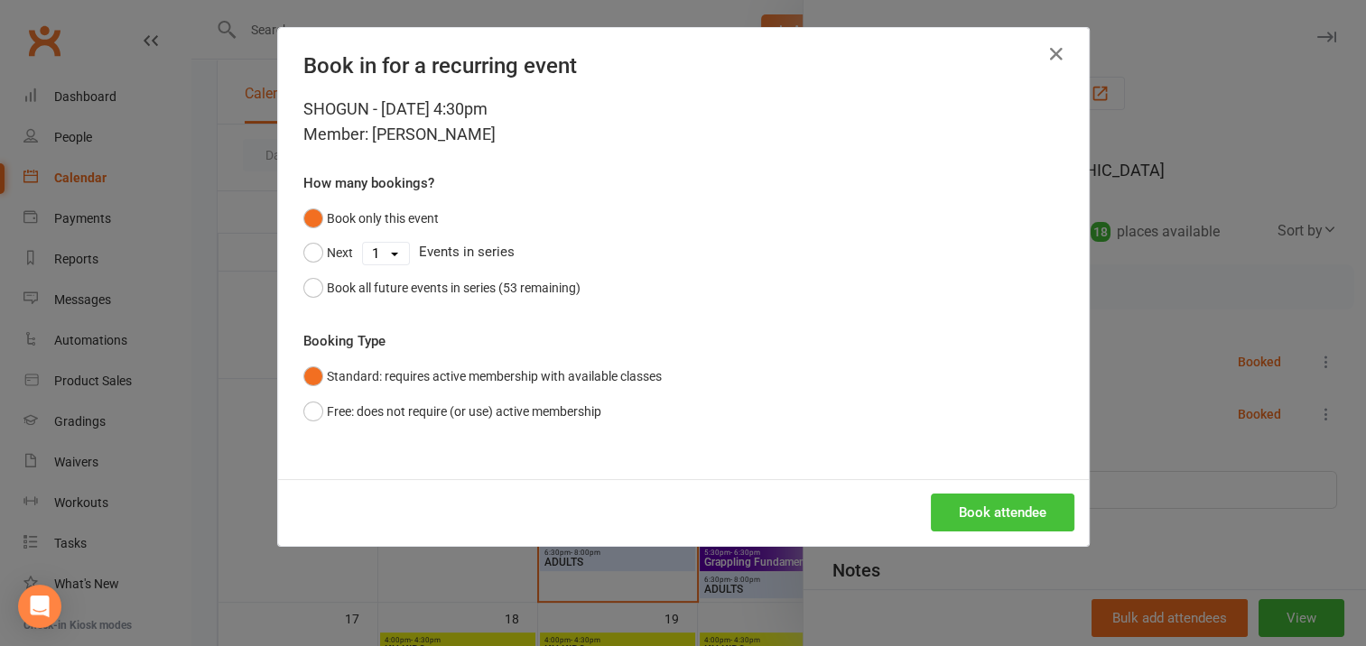
click at [966, 512] on button "Book attendee" at bounding box center [1003, 513] width 144 height 38
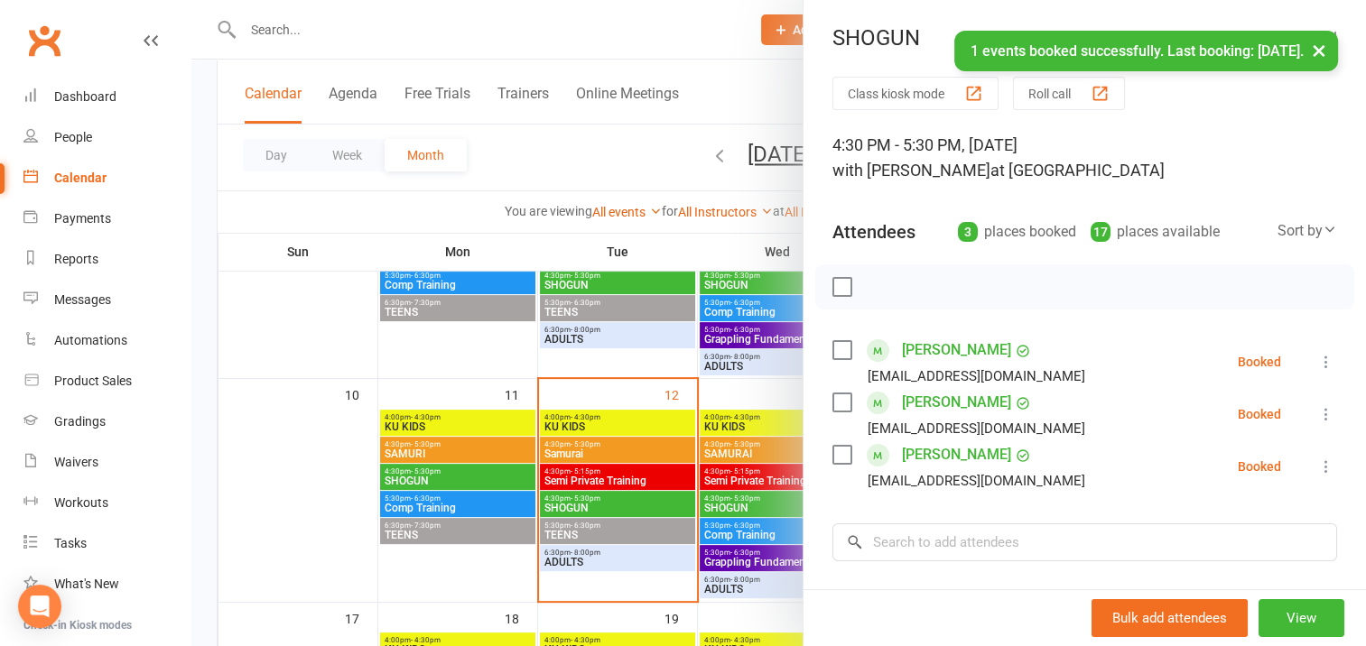
click at [655, 456] on div at bounding box center [778, 323] width 1174 height 646
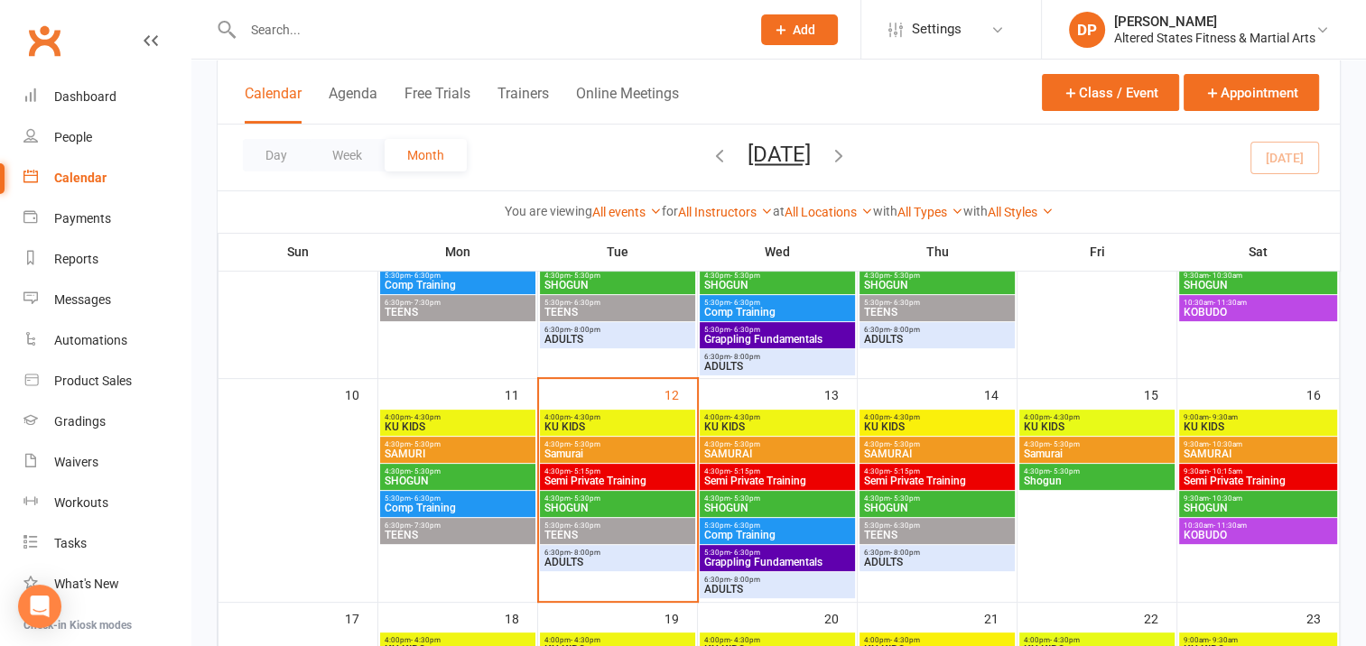
click at [656, 450] on span "Samurai" at bounding box center [617, 454] width 148 height 11
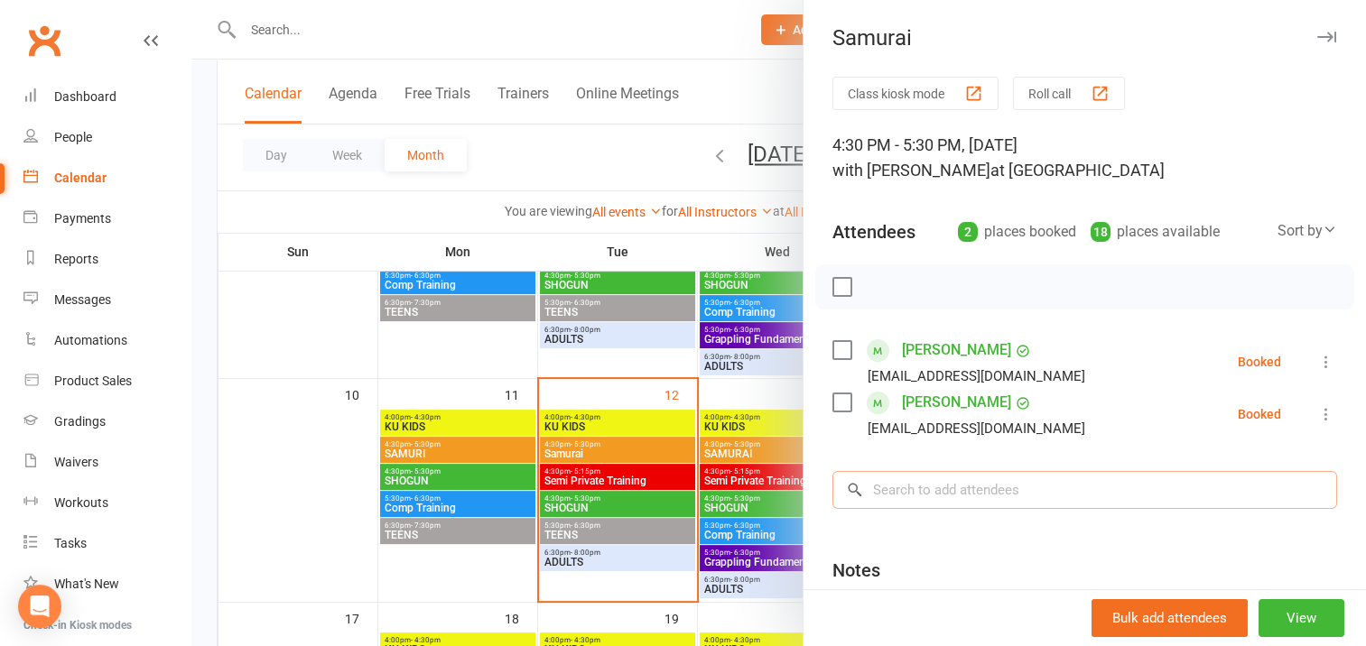
click at [885, 491] on input "search" at bounding box center [1084, 490] width 505 height 38
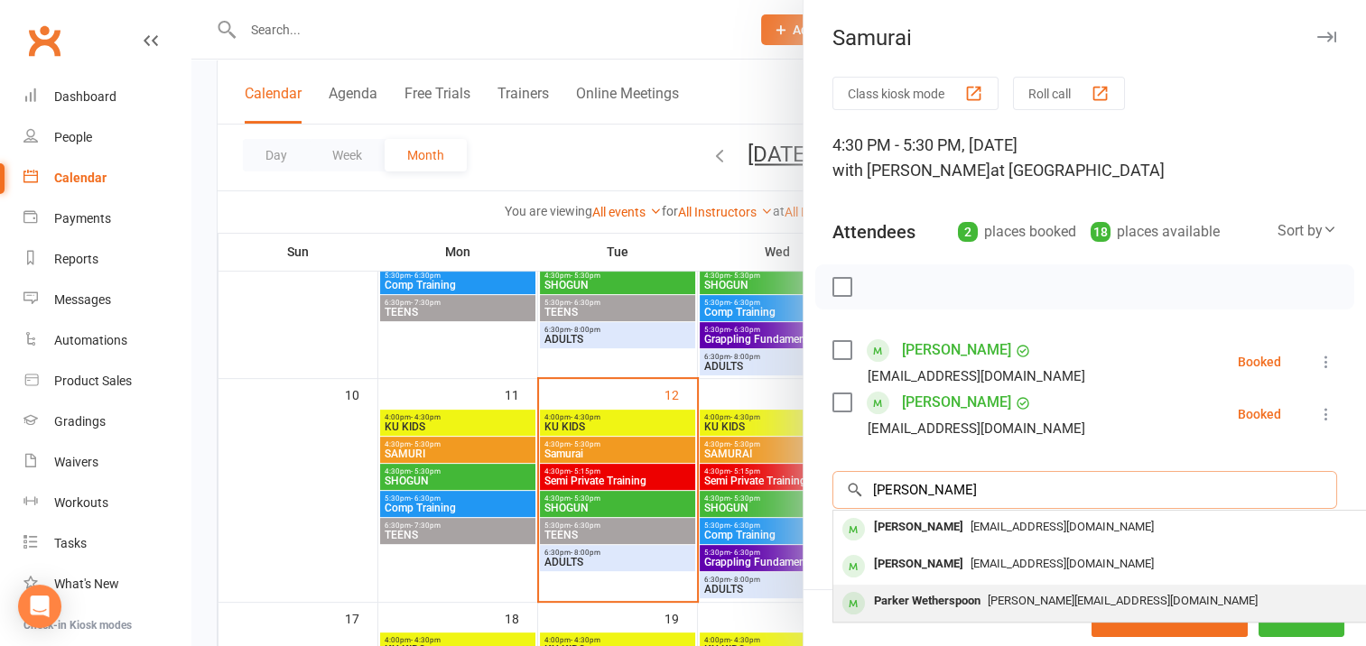
type input "[PERSON_NAME]"
click at [930, 599] on div "Parker Wetherspoon" at bounding box center [927, 602] width 121 height 26
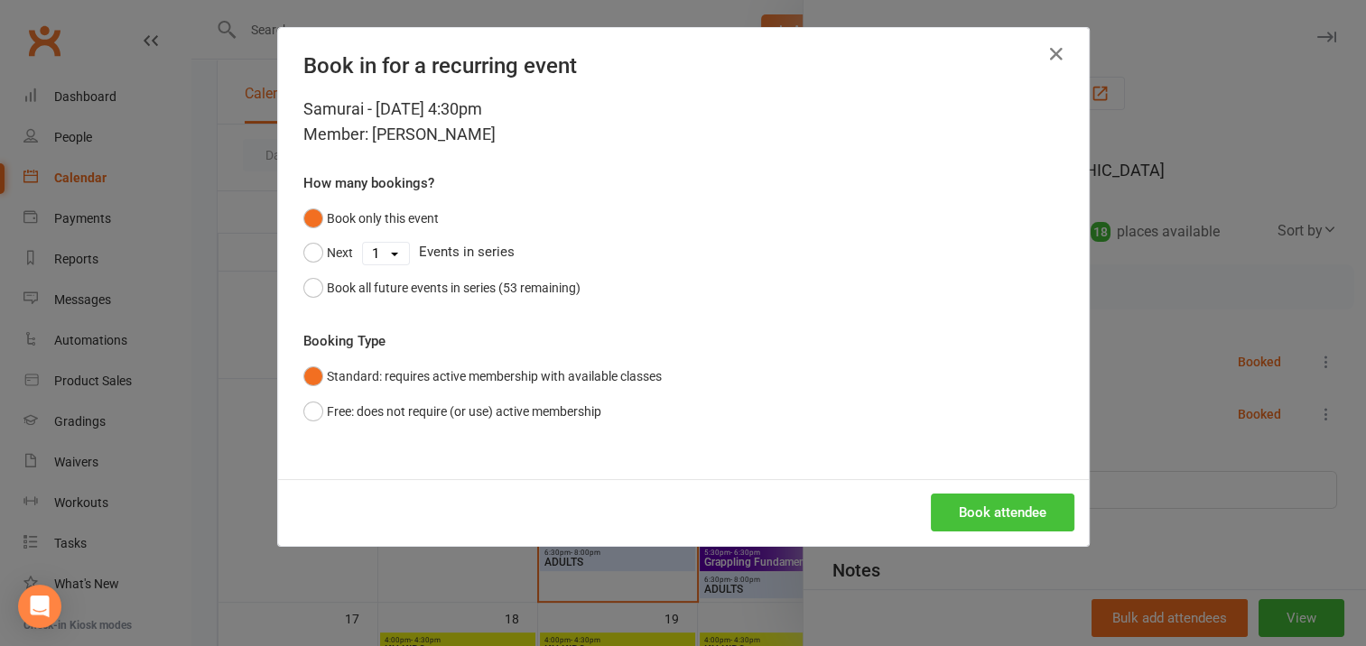
click at [1002, 511] on button "Book attendee" at bounding box center [1003, 513] width 144 height 38
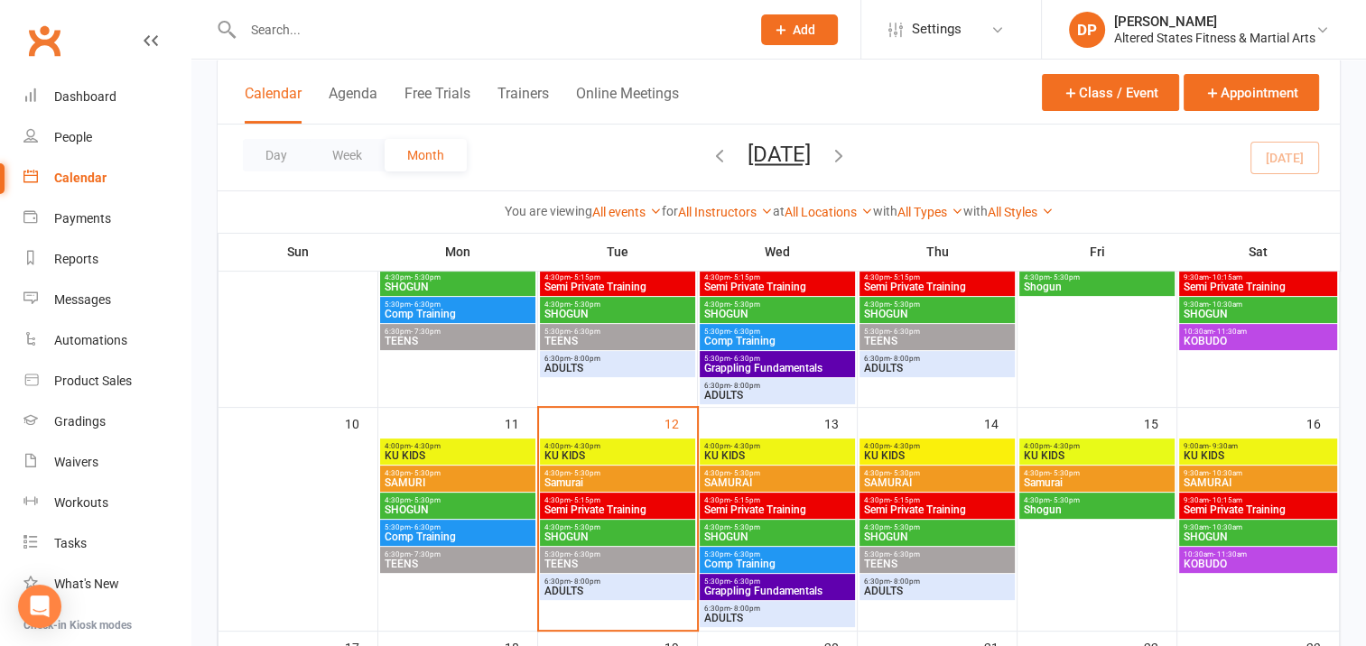
scroll to position [451, 0]
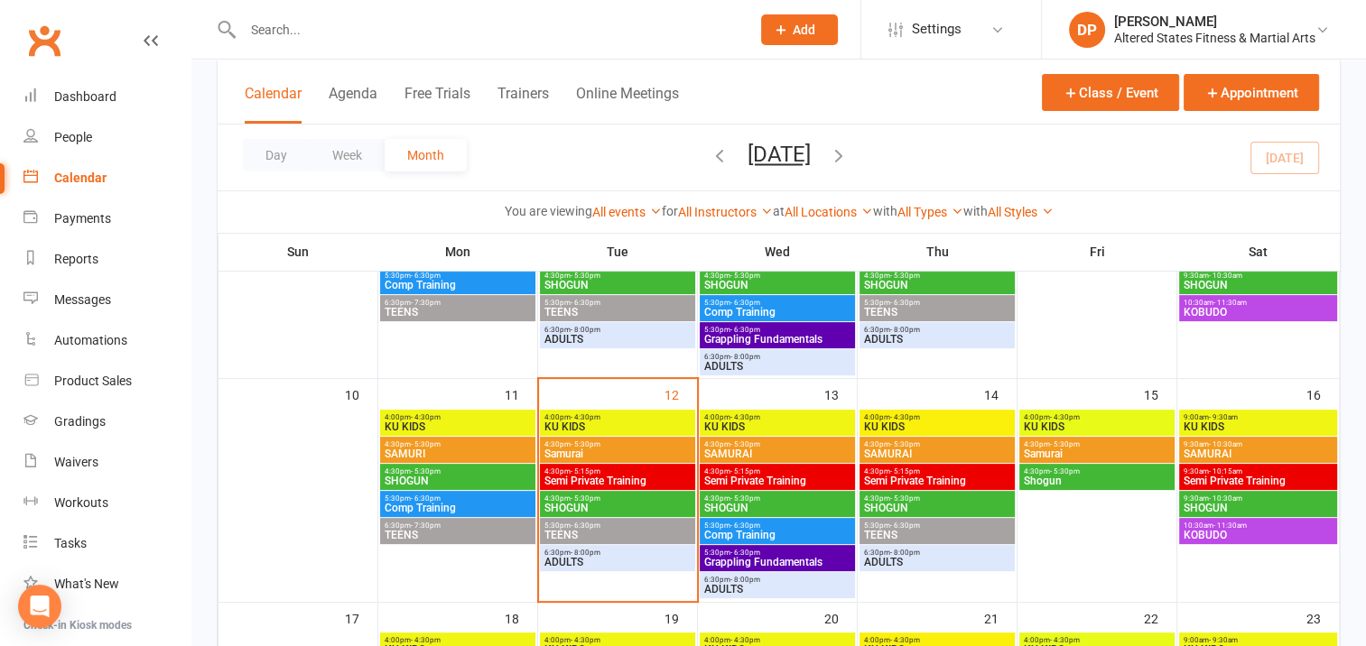
click at [646, 506] on span "SHOGUN" at bounding box center [617, 508] width 148 height 11
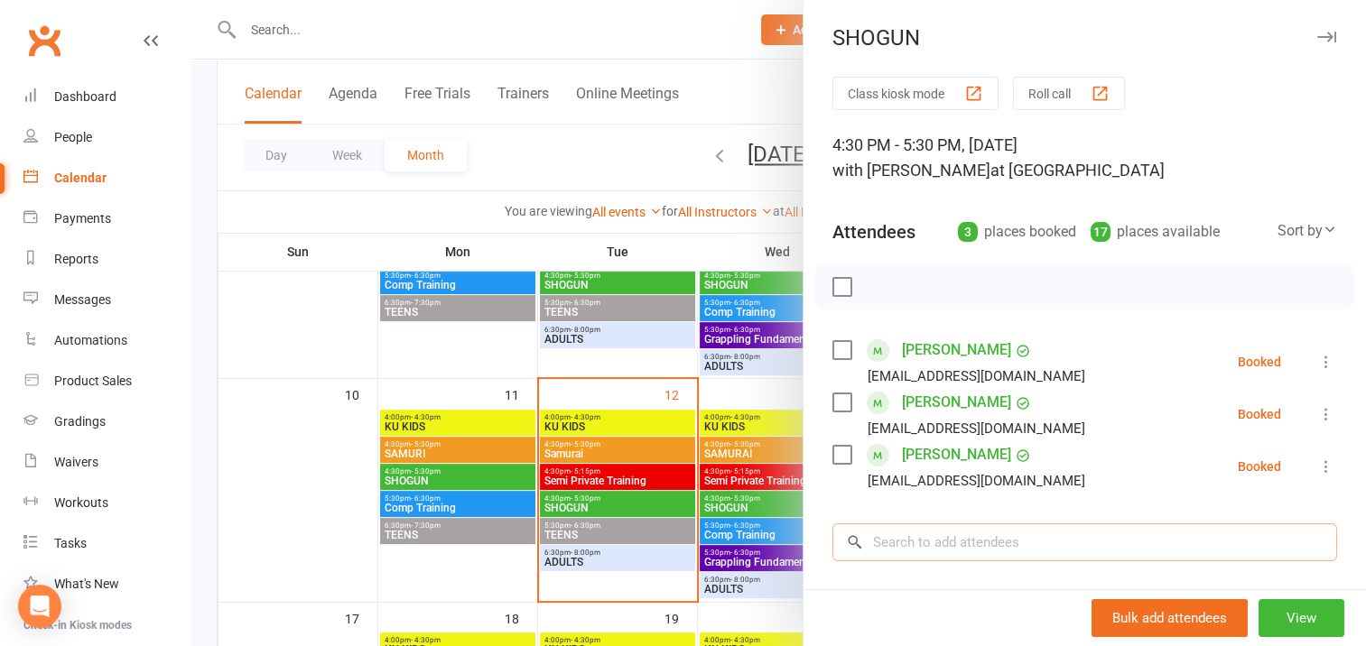
click at [873, 531] on input "search" at bounding box center [1084, 543] width 505 height 38
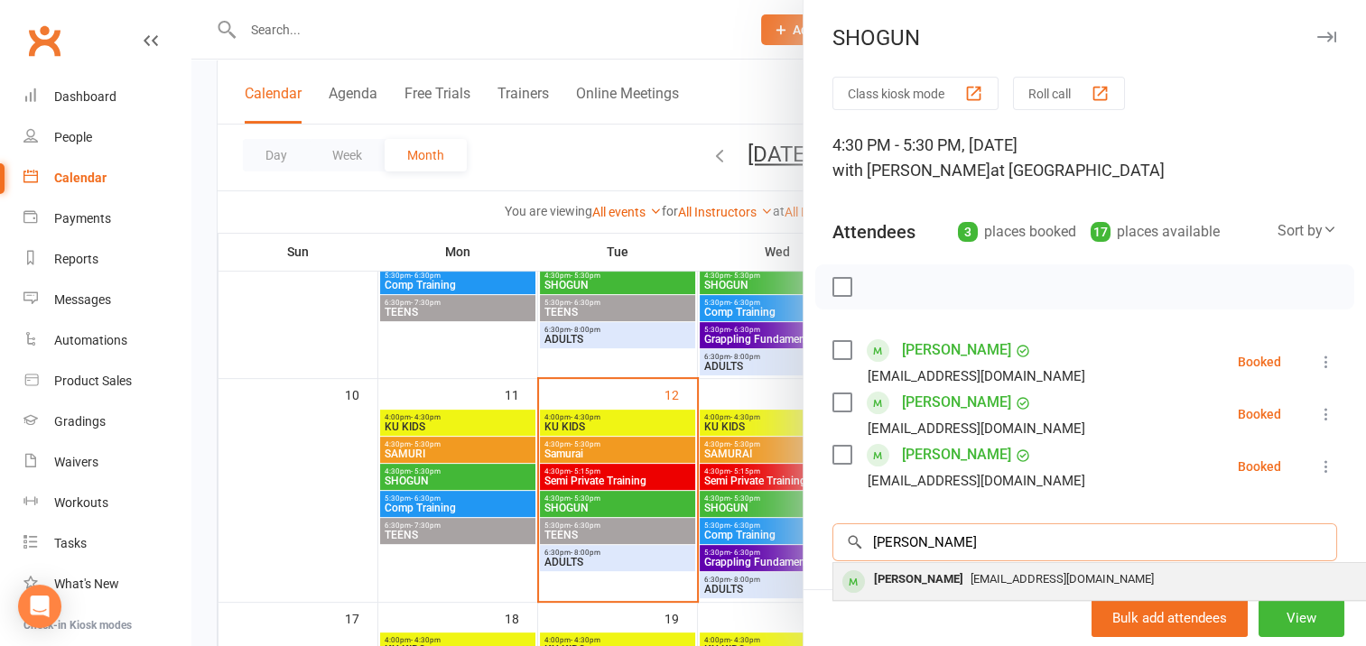
type input "abdul"
click at [898, 576] on div "Abdul Arshsan" at bounding box center [919, 580] width 104 height 26
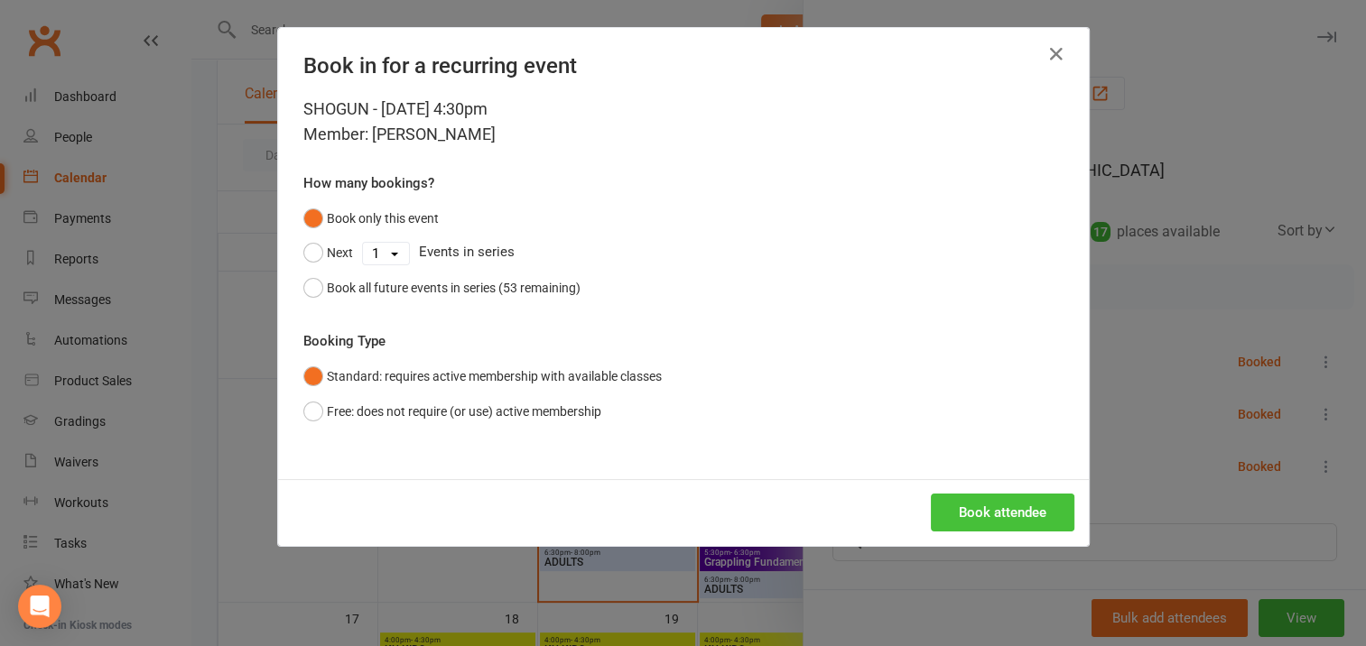
click at [979, 506] on button "Book attendee" at bounding box center [1003, 513] width 144 height 38
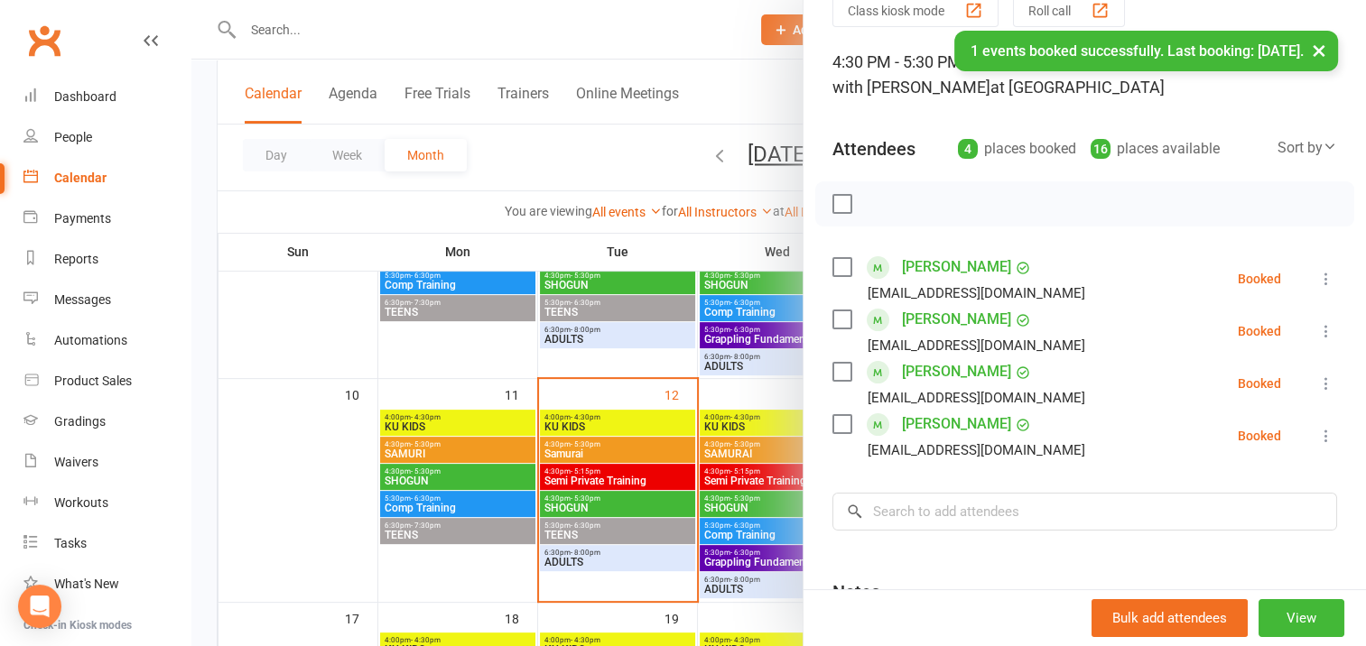
scroll to position [181, 0]
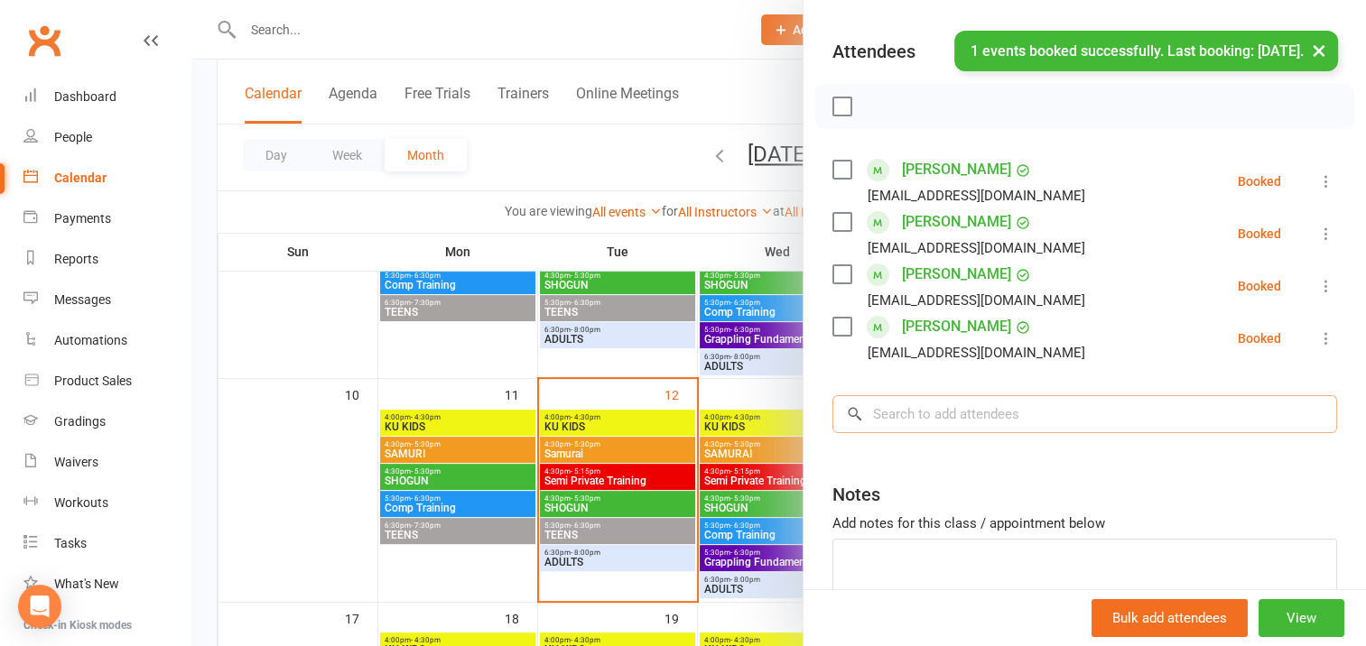
click at [894, 413] on input "search" at bounding box center [1084, 414] width 505 height 38
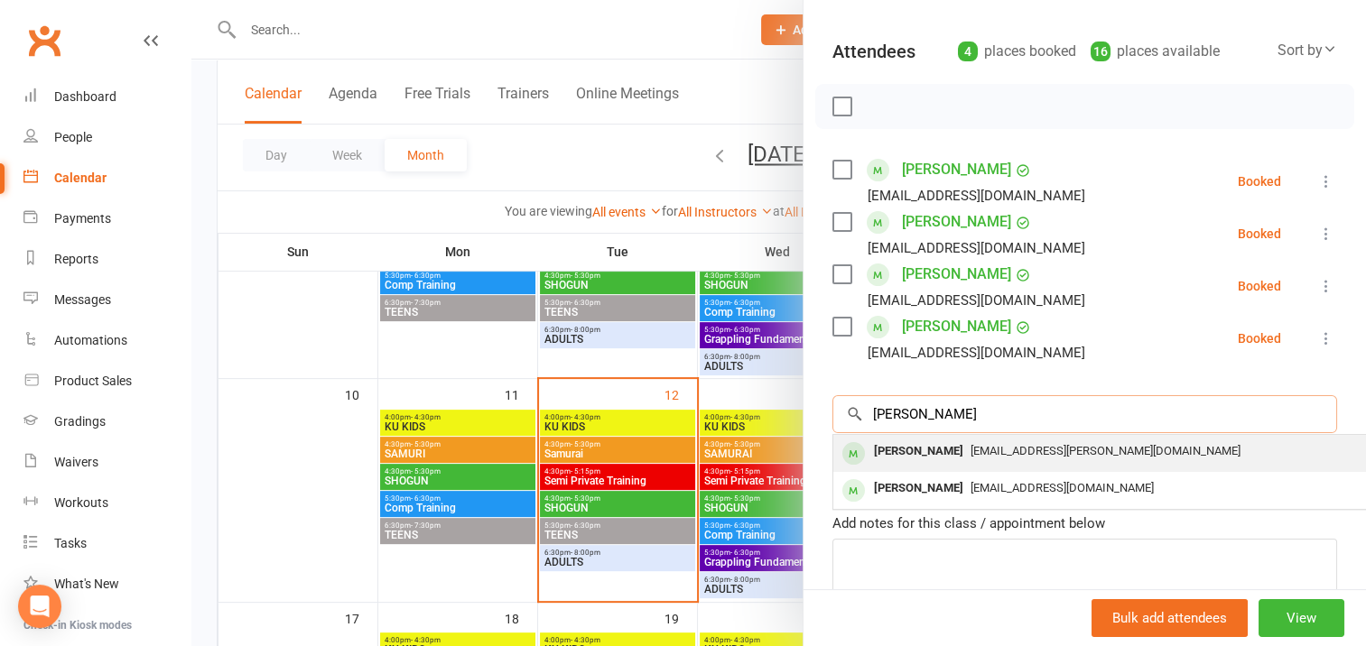
type input "lucy"
click at [919, 450] on div "Lucy Morris" at bounding box center [919, 452] width 104 height 26
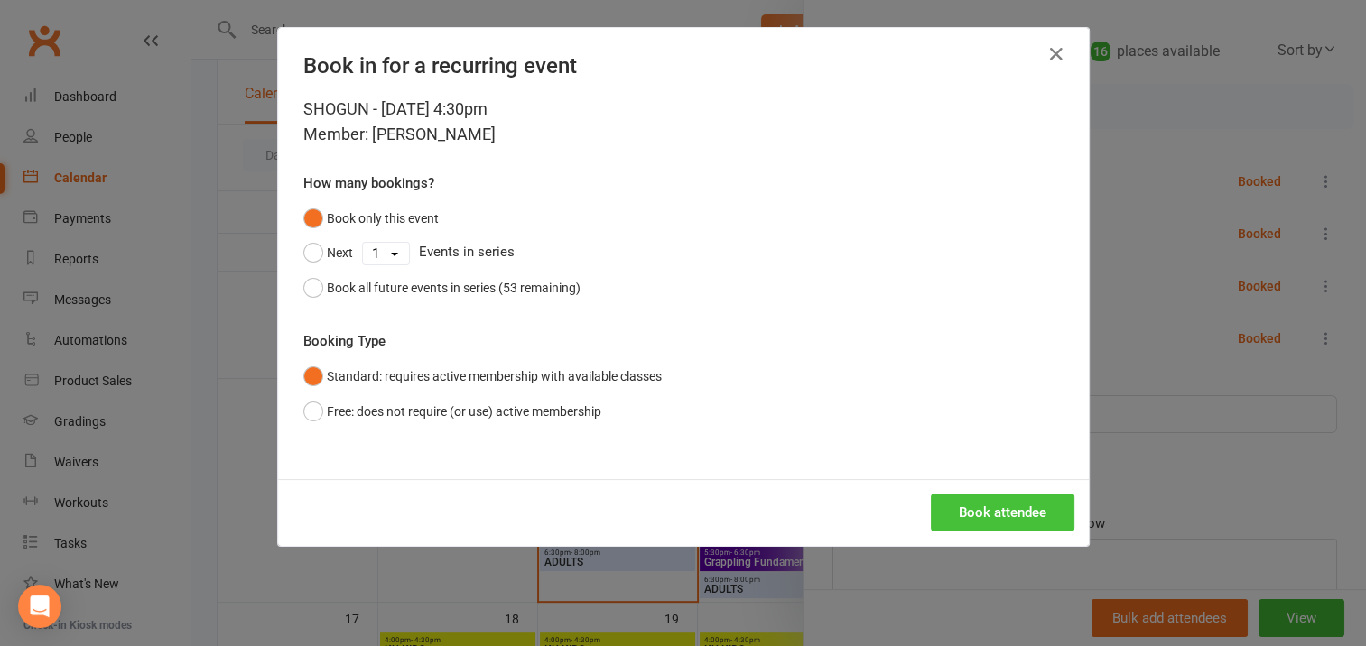
click at [971, 507] on button "Book attendee" at bounding box center [1003, 513] width 144 height 38
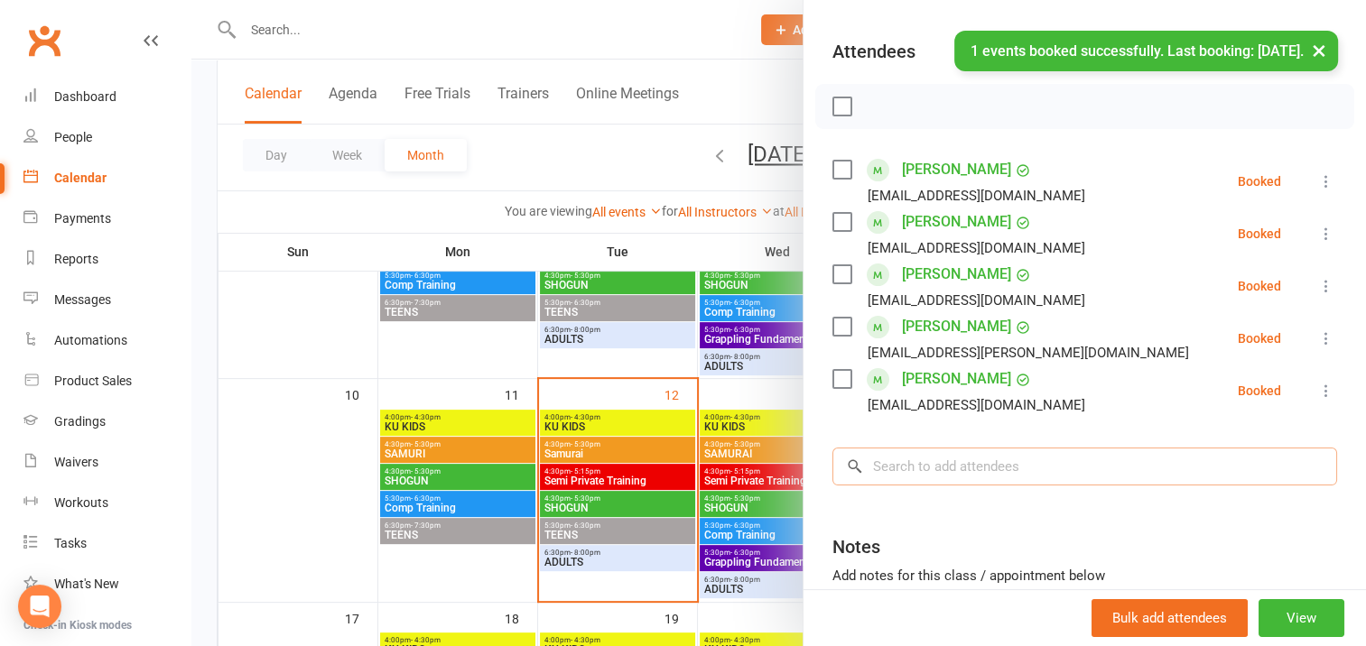
click at [887, 465] on input "search" at bounding box center [1084, 467] width 505 height 38
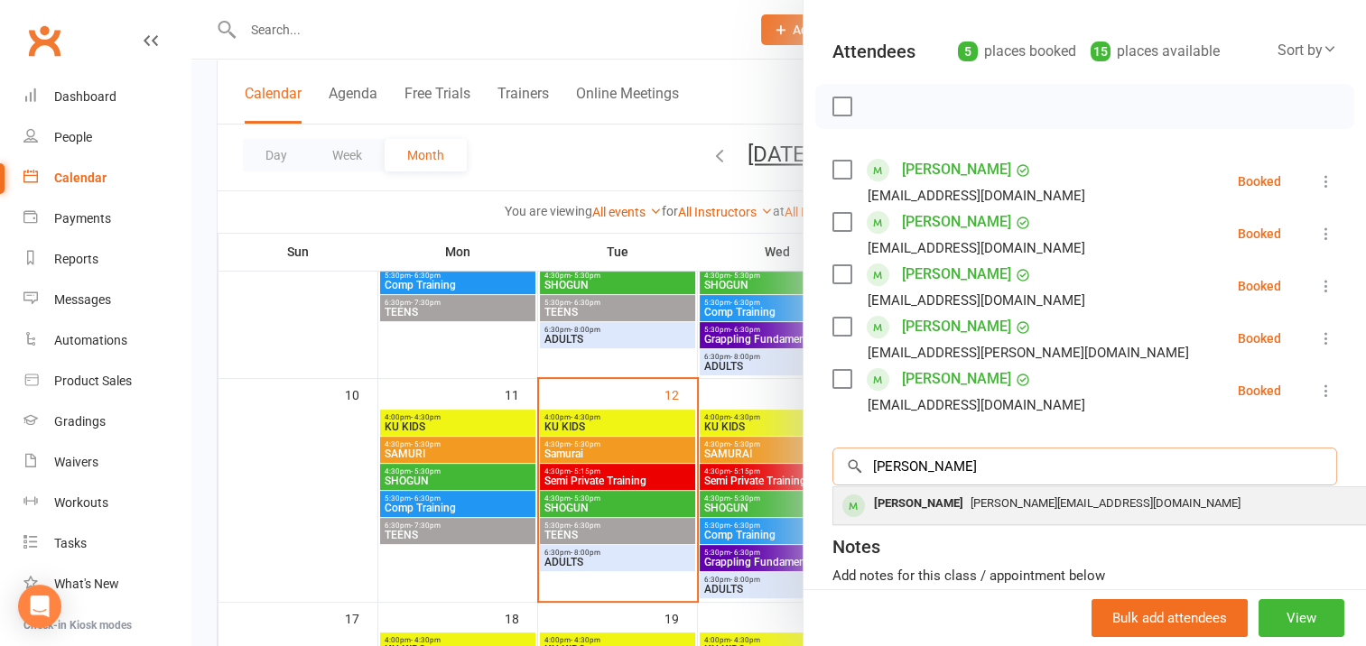
type input "paige"
click at [898, 502] on div "Paige Toal" at bounding box center [919, 504] width 104 height 26
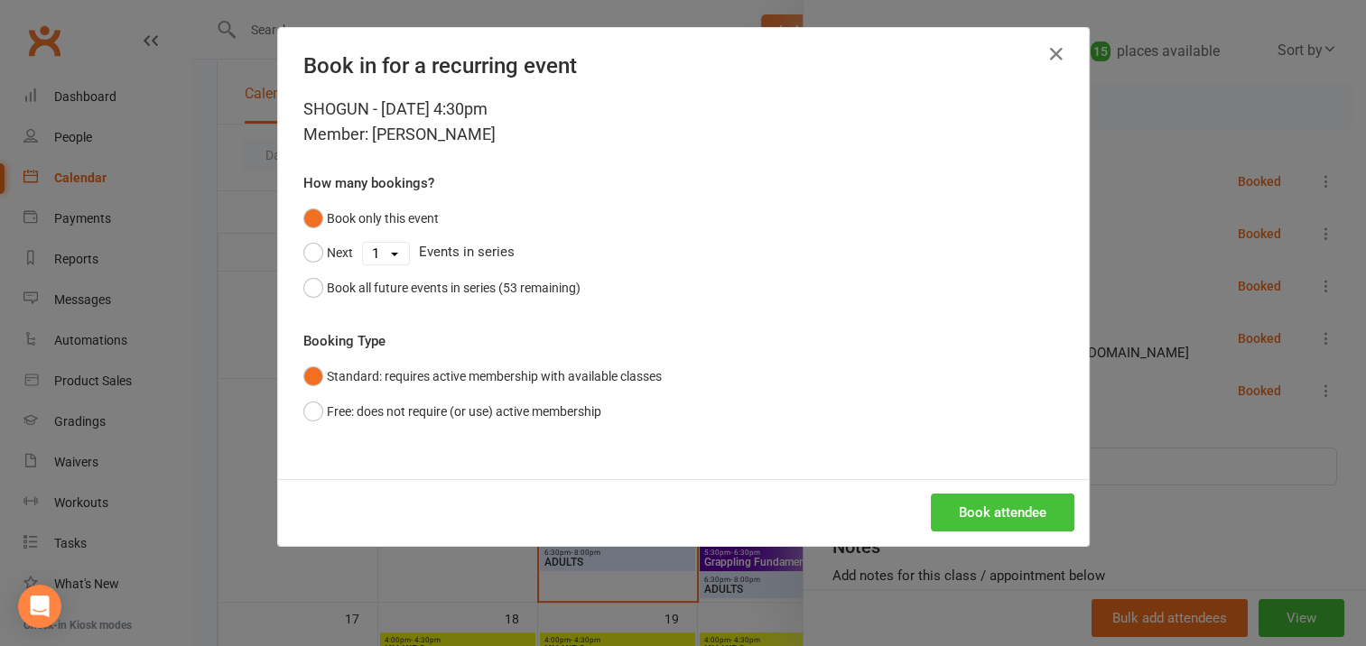
click at [989, 510] on button "Book attendee" at bounding box center [1003, 513] width 144 height 38
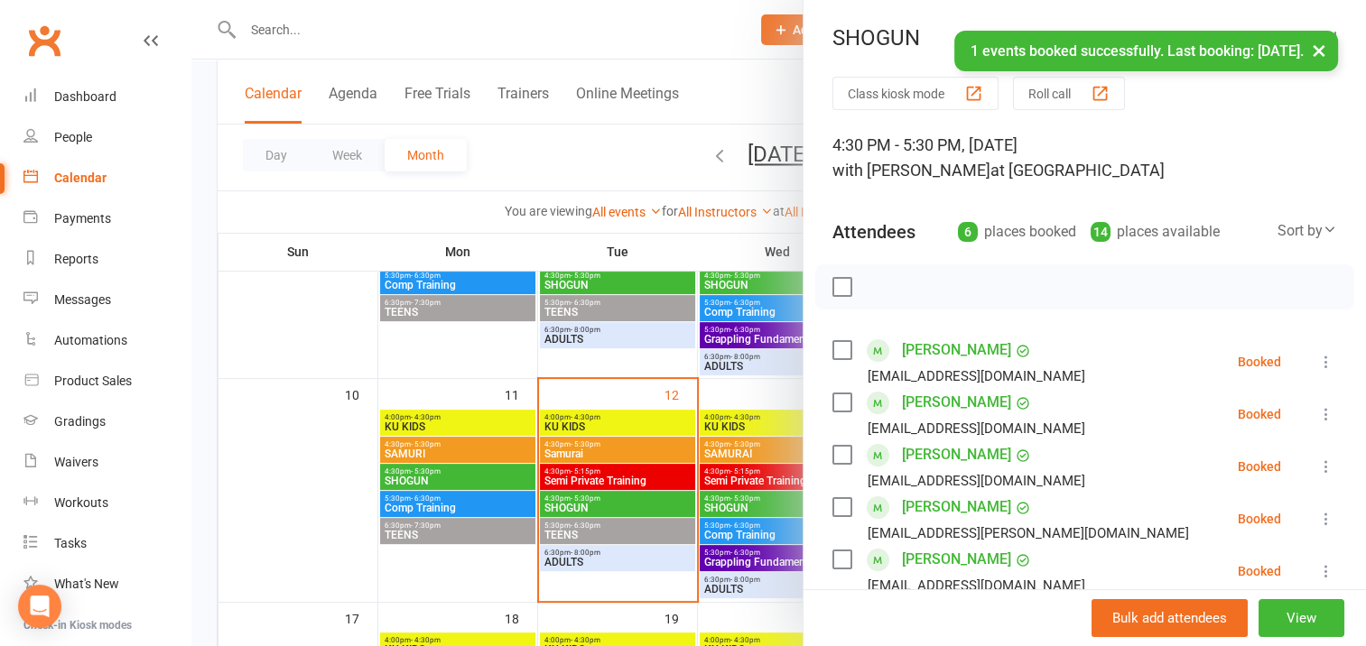
scroll to position [0, 0]
click at [837, 288] on label at bounding box center [841, 287] width 18 height 18
click at [872, 288] on icon "button" at bounding box center [882, 287] width 20 height 20
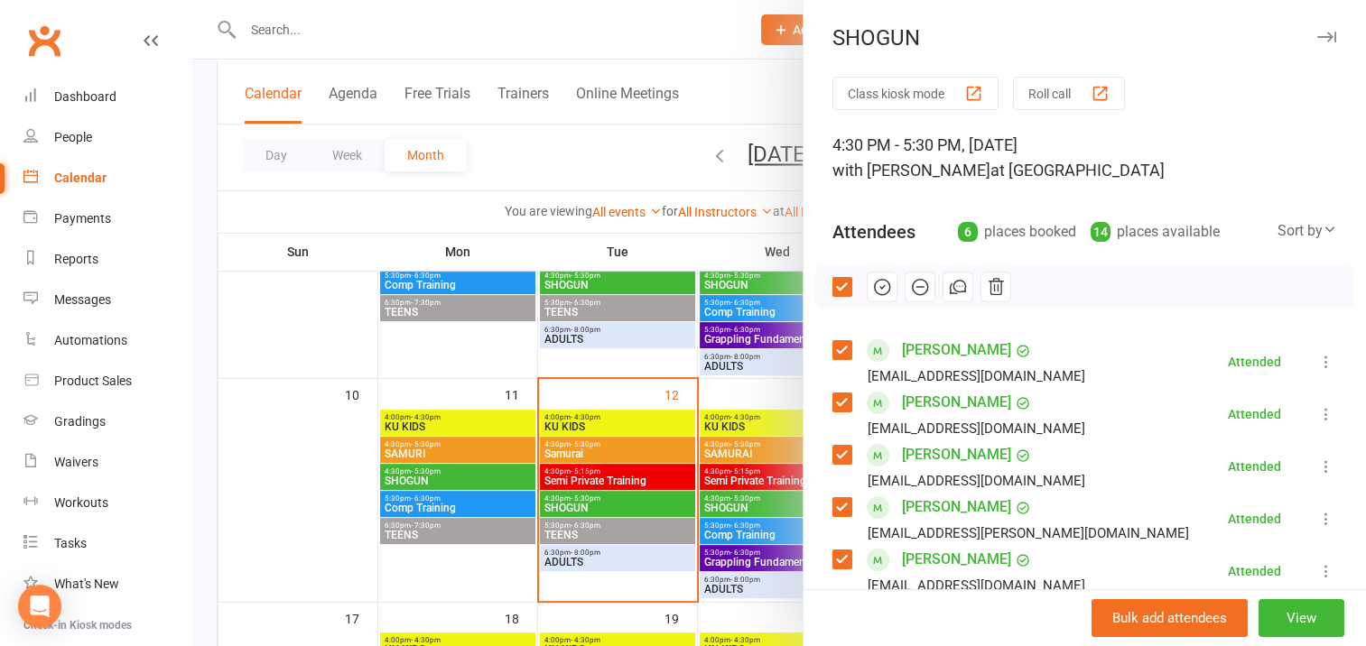
click at [1317, 36] on icon "button" at bounding box center [1326, 37] width 19 height 11
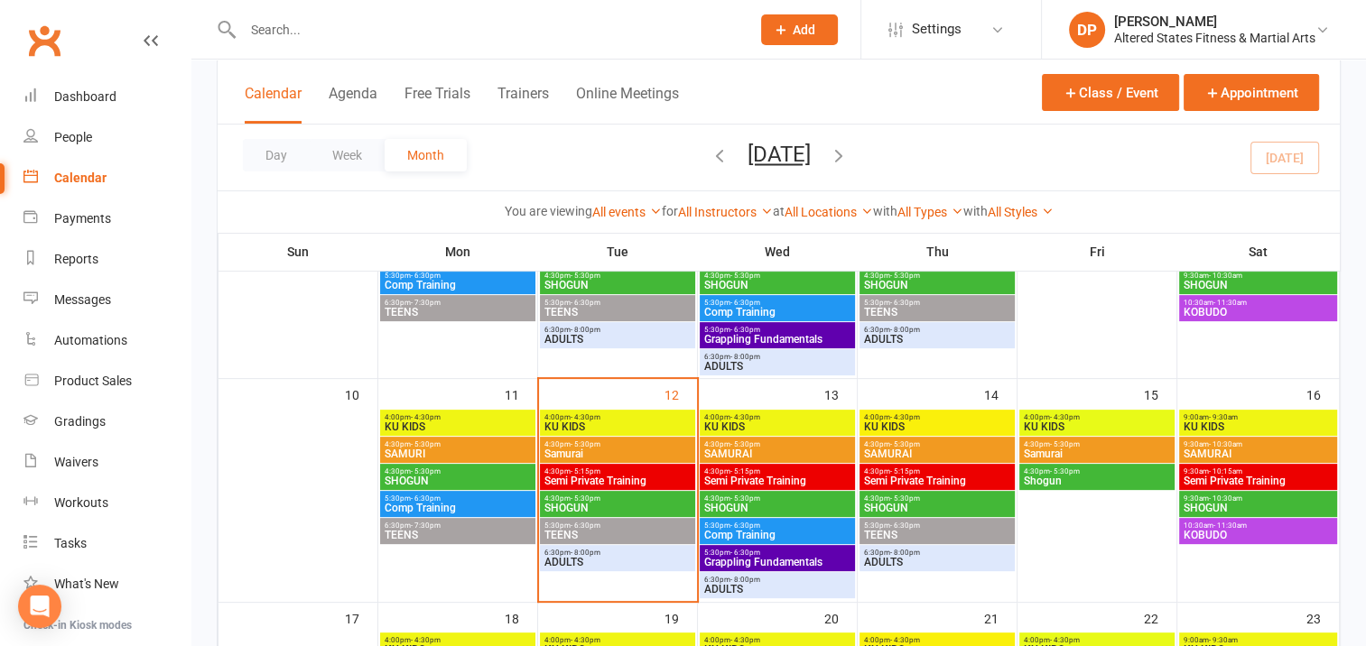
click at [665, 446] on span "4:30pm - 5:30pm" at bounding box center [617, 445] width 148 height 8
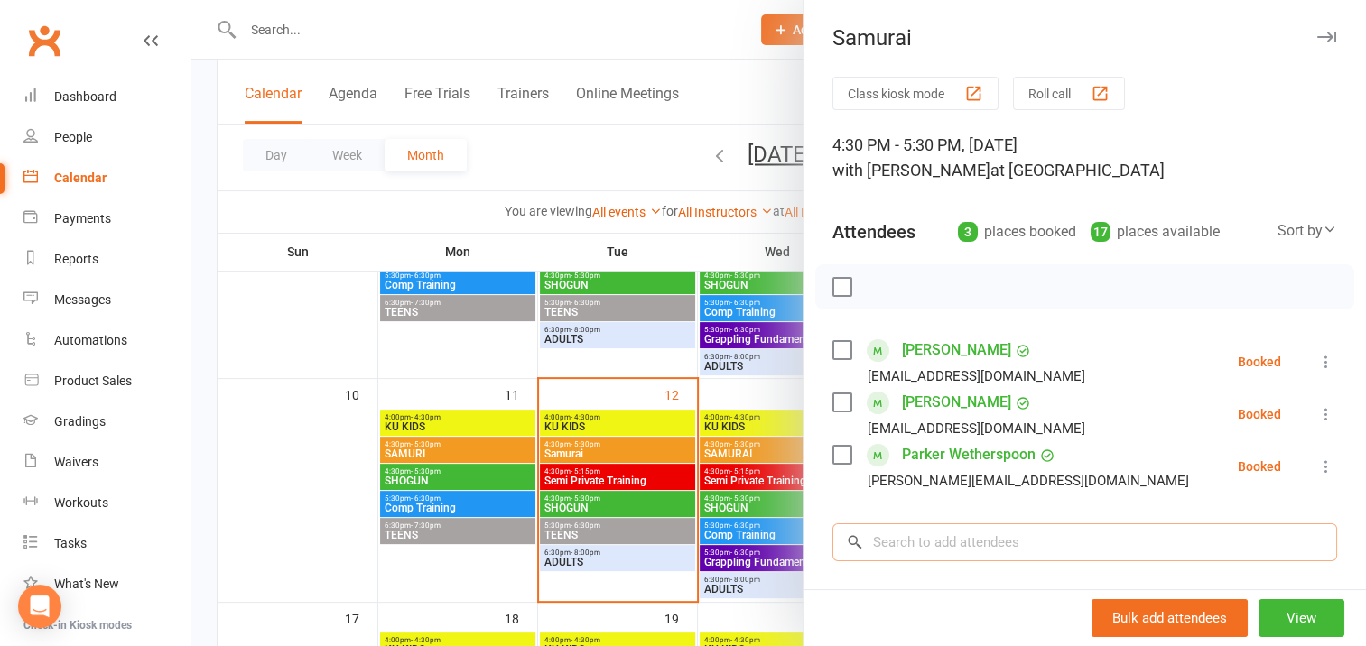
click at [878, 540] on input "search" at bounding box center [1084, 543] width 505 height 38
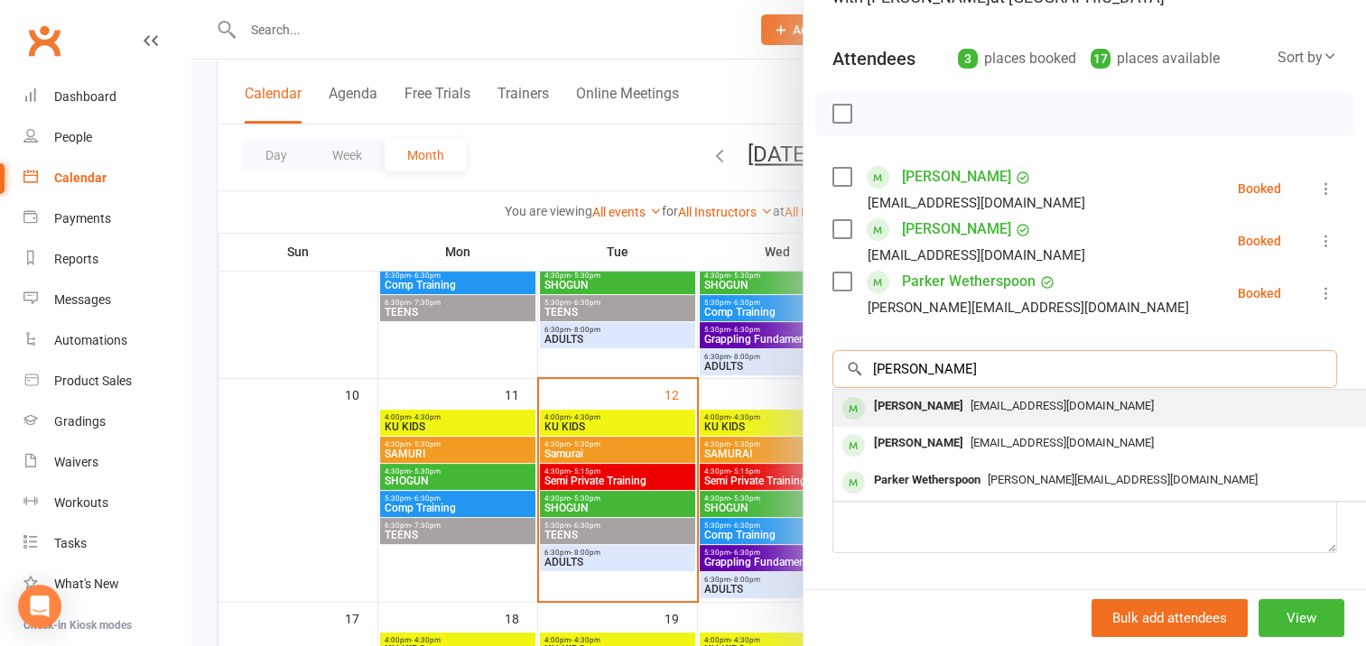
scroll to position [181, 0]
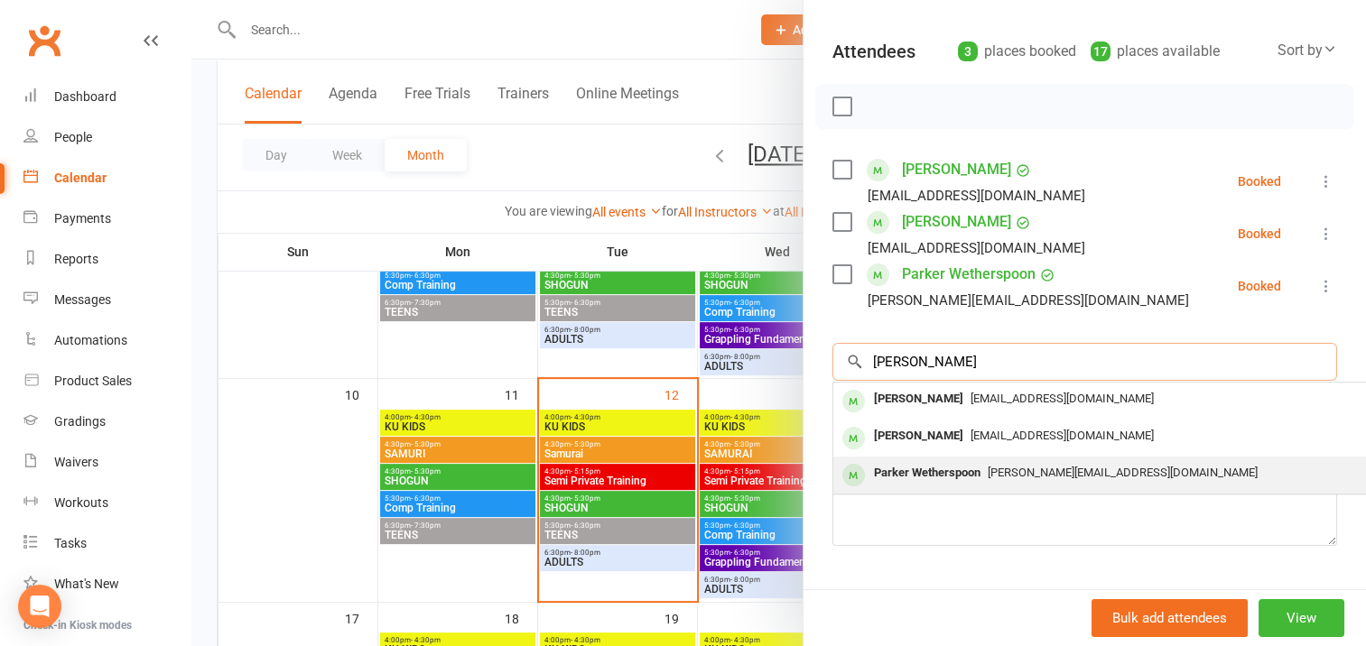
type input "[PERSON_NAME]"
click at [939, 469] on div "Parker Wetherspoon" at bounding box center [927, 473] width 121 height 26
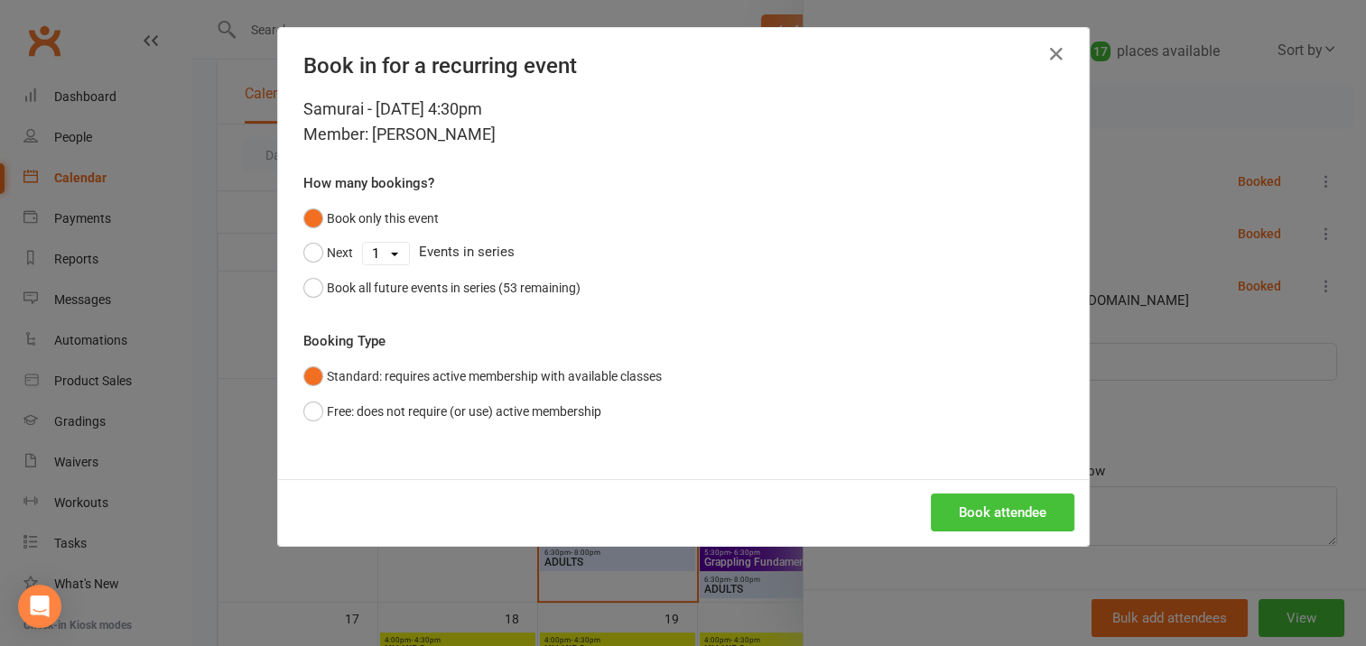
click at [993, 509] on button "Book attendee" at bounding box center [1003, 513] width 144 height 38
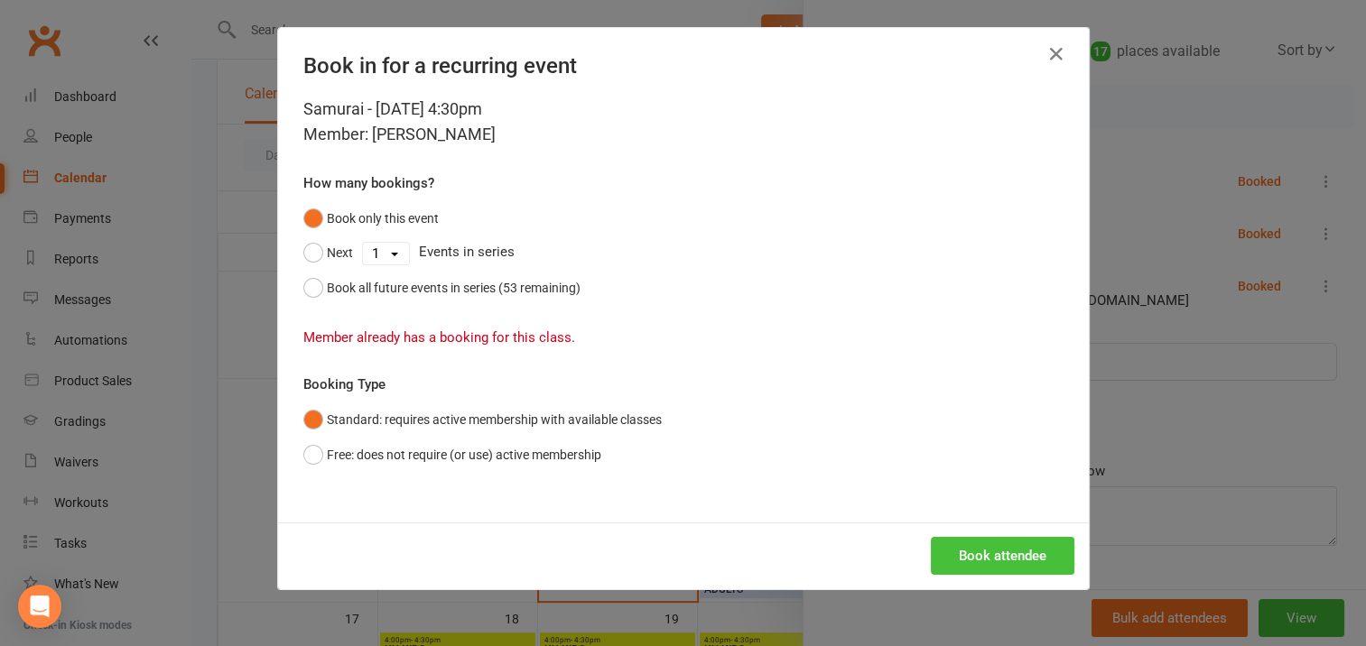
click at [996, 553] on button "Book attendee" at bounding box center [1003, 556] width 144 height 38
click at [1045, 51] on icon "button" at bounding box center [1056, 54] width 22 height 22
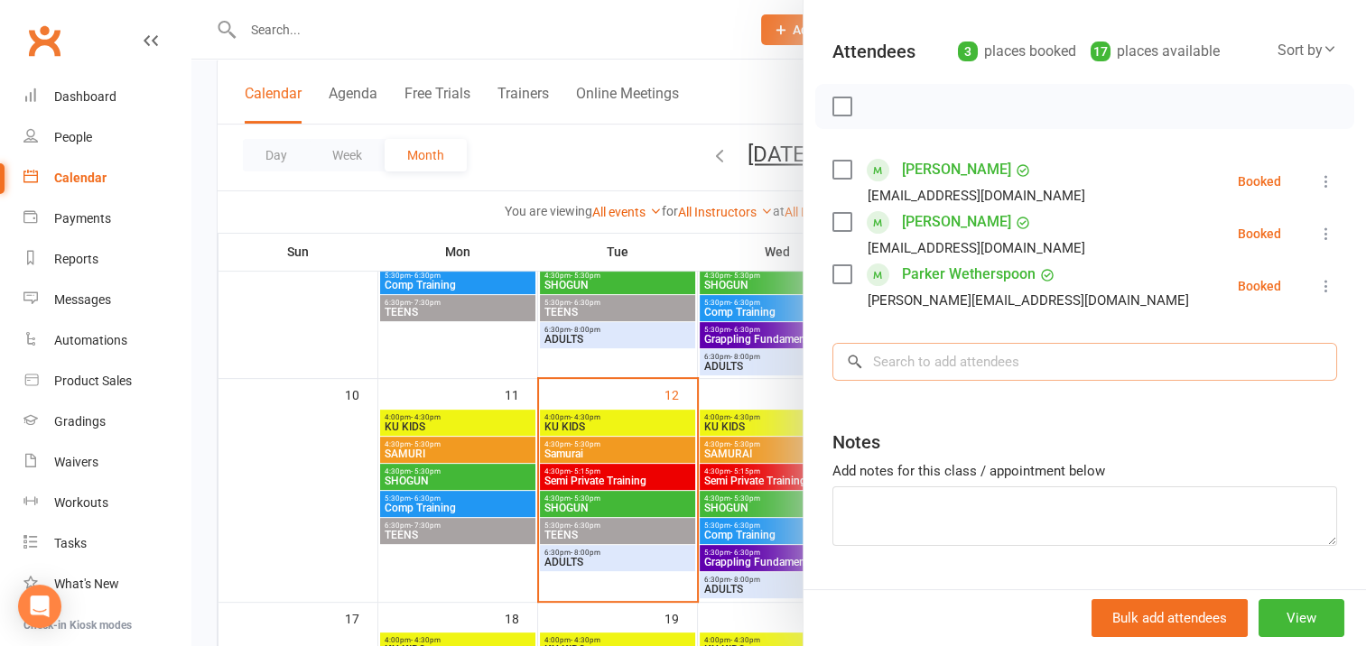
click at [898, 357] on input "search" at bounding box center [1084, 362] width 505 height 38
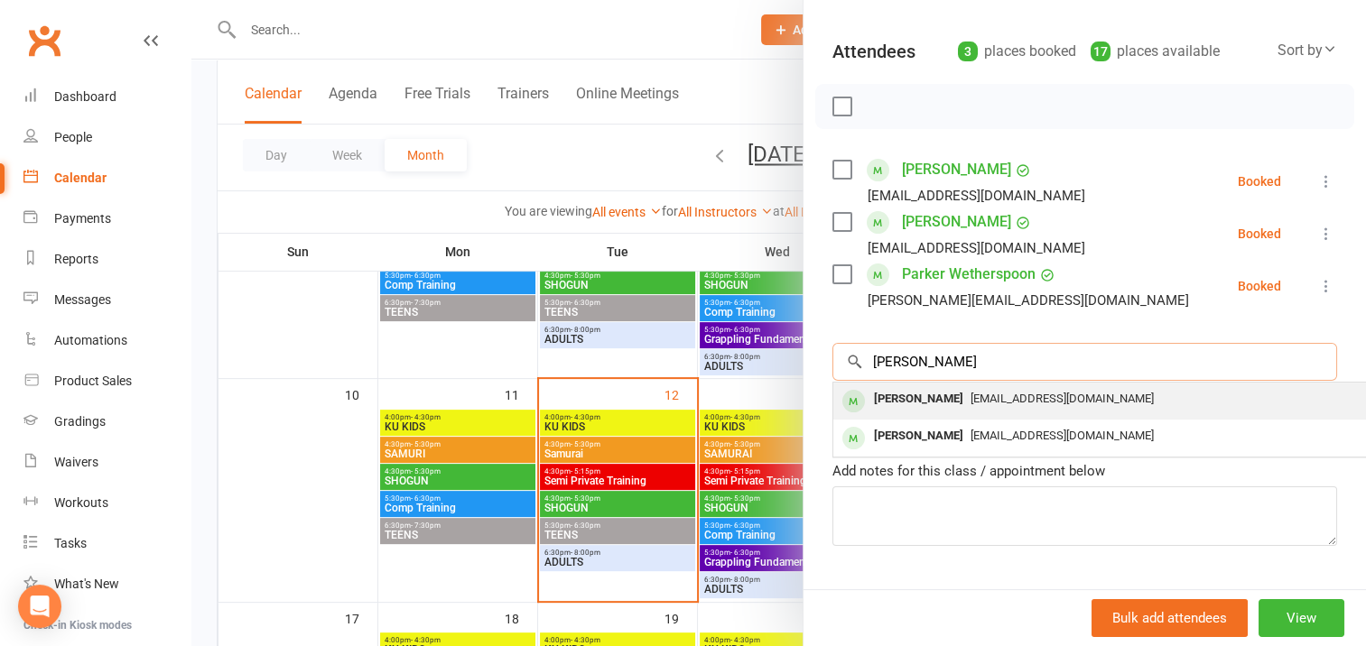
type input "fredrick"
click at [914, 397] on div "Frederick Mason" at bounding box center [919, 399] width 104 height 26
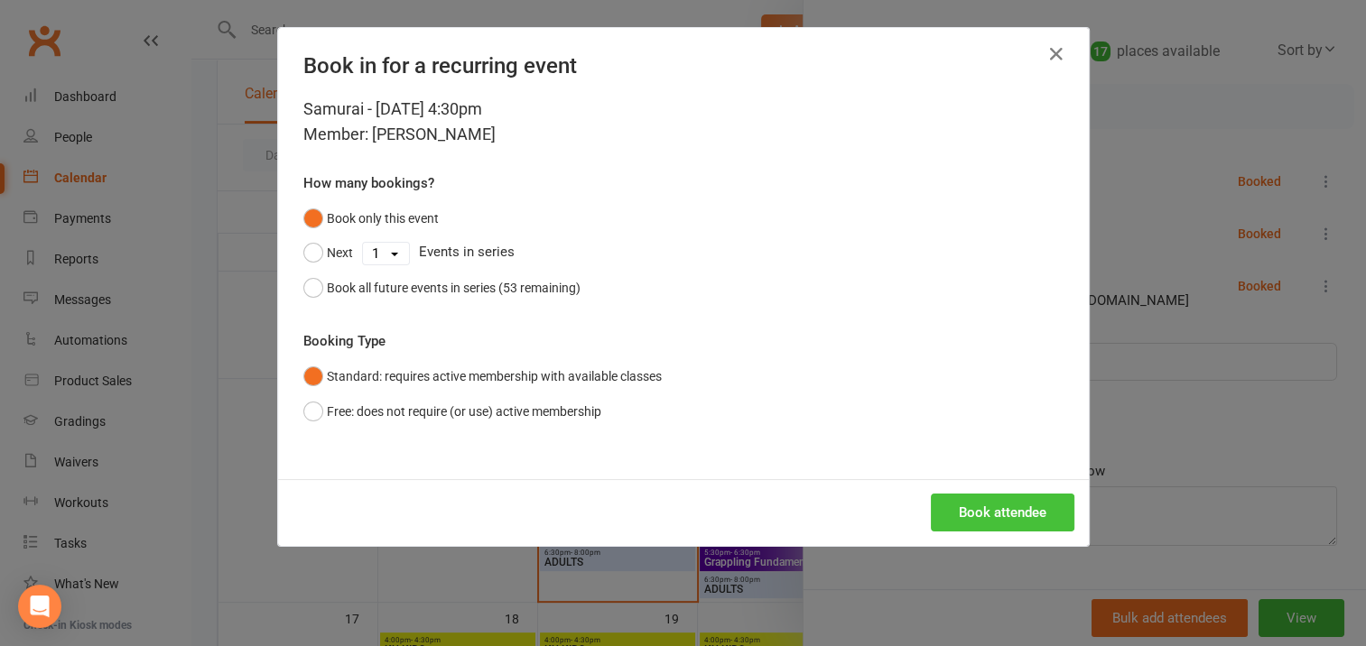
click at [969, 514] on button "Book attendee" at bounding box center [1003, 513] width 144 height 38
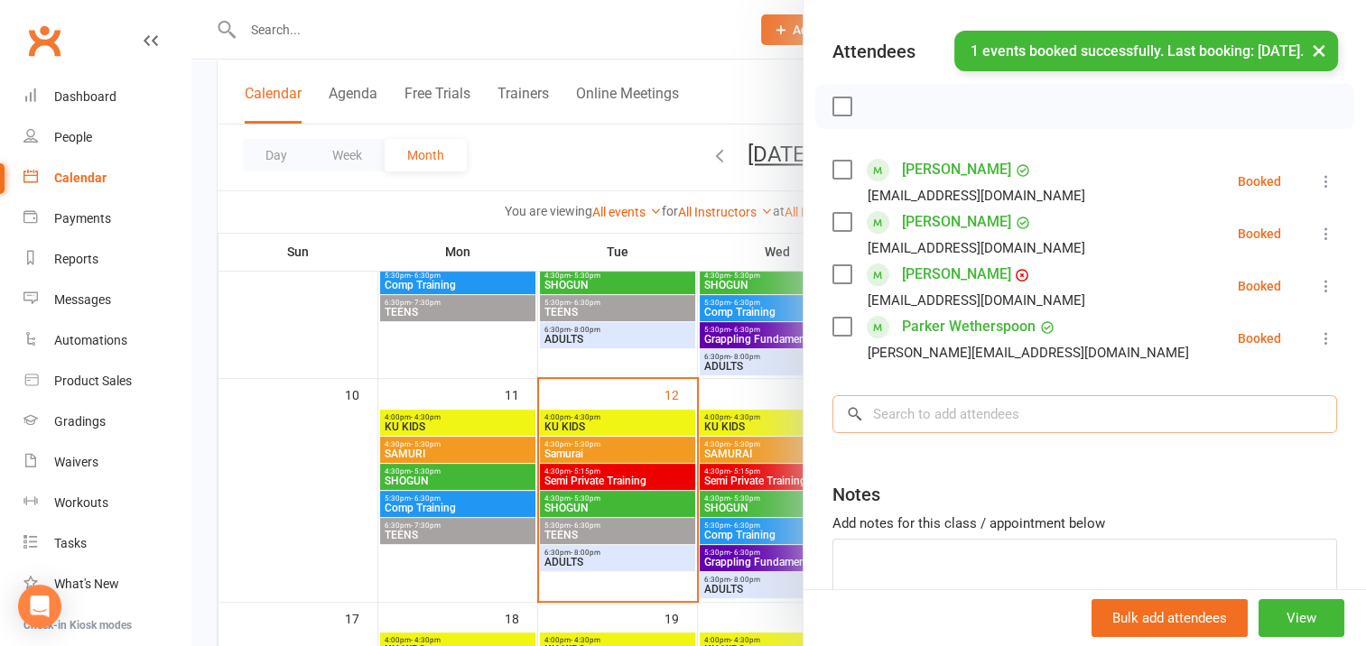
click at [890, 404] on input "search" at bounding box center [1084, 414] width 505 height 38
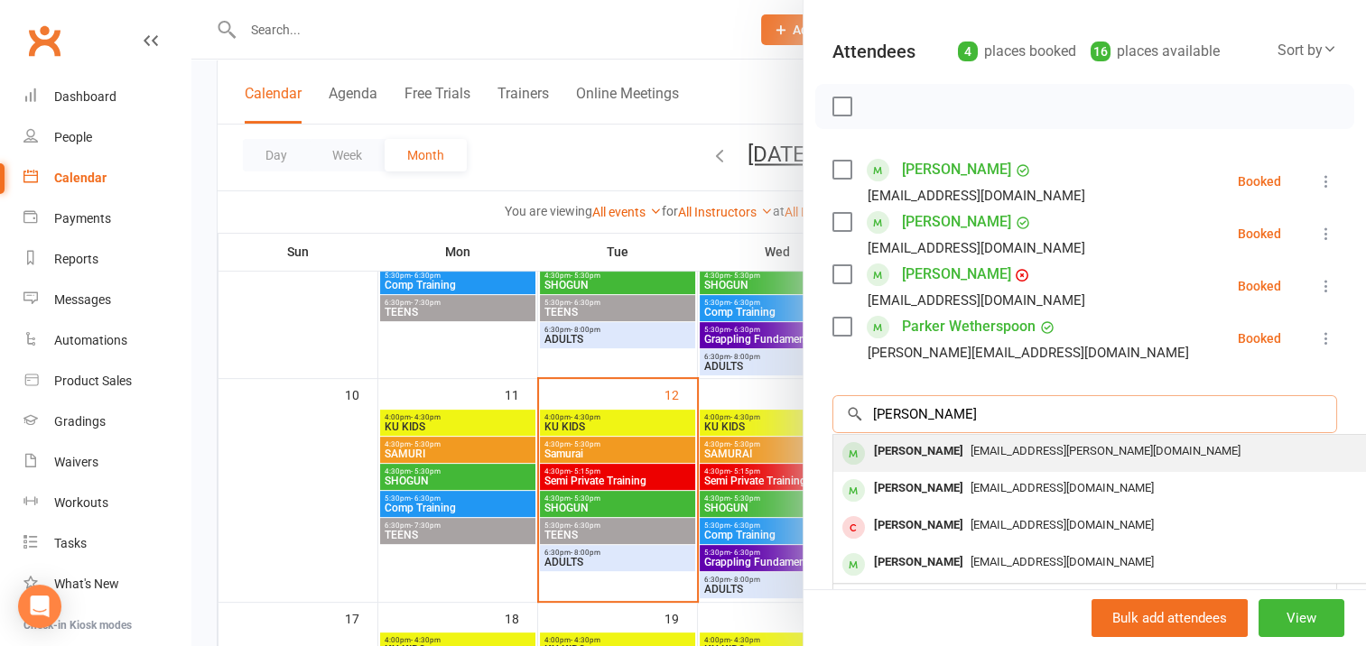
type input "harvey"
click at [924, 453] on div "[PERSON_NAME]" at bounding box center [919, 452] width 104 height 26
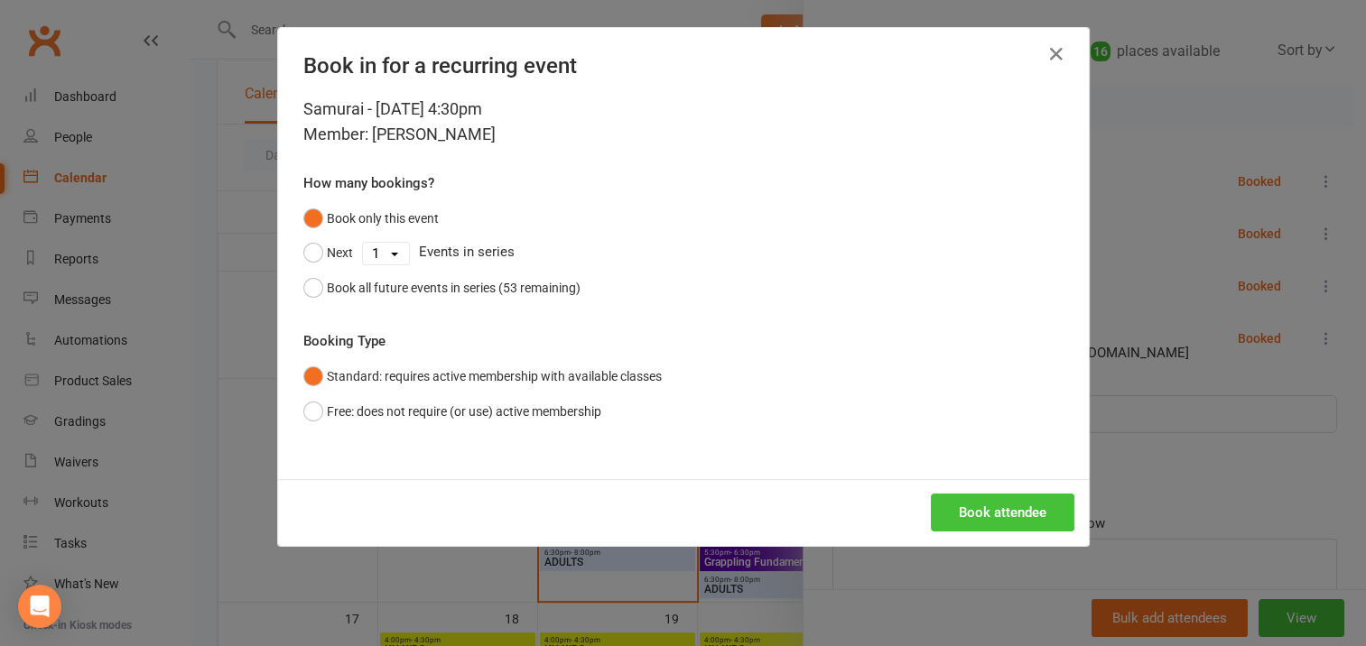
click at [997, 506] on button "Book attendee" at bounding box center [1003, 513] width 144 height 38
